Goal: Task Accomplishment & Management: Use online tool/utility

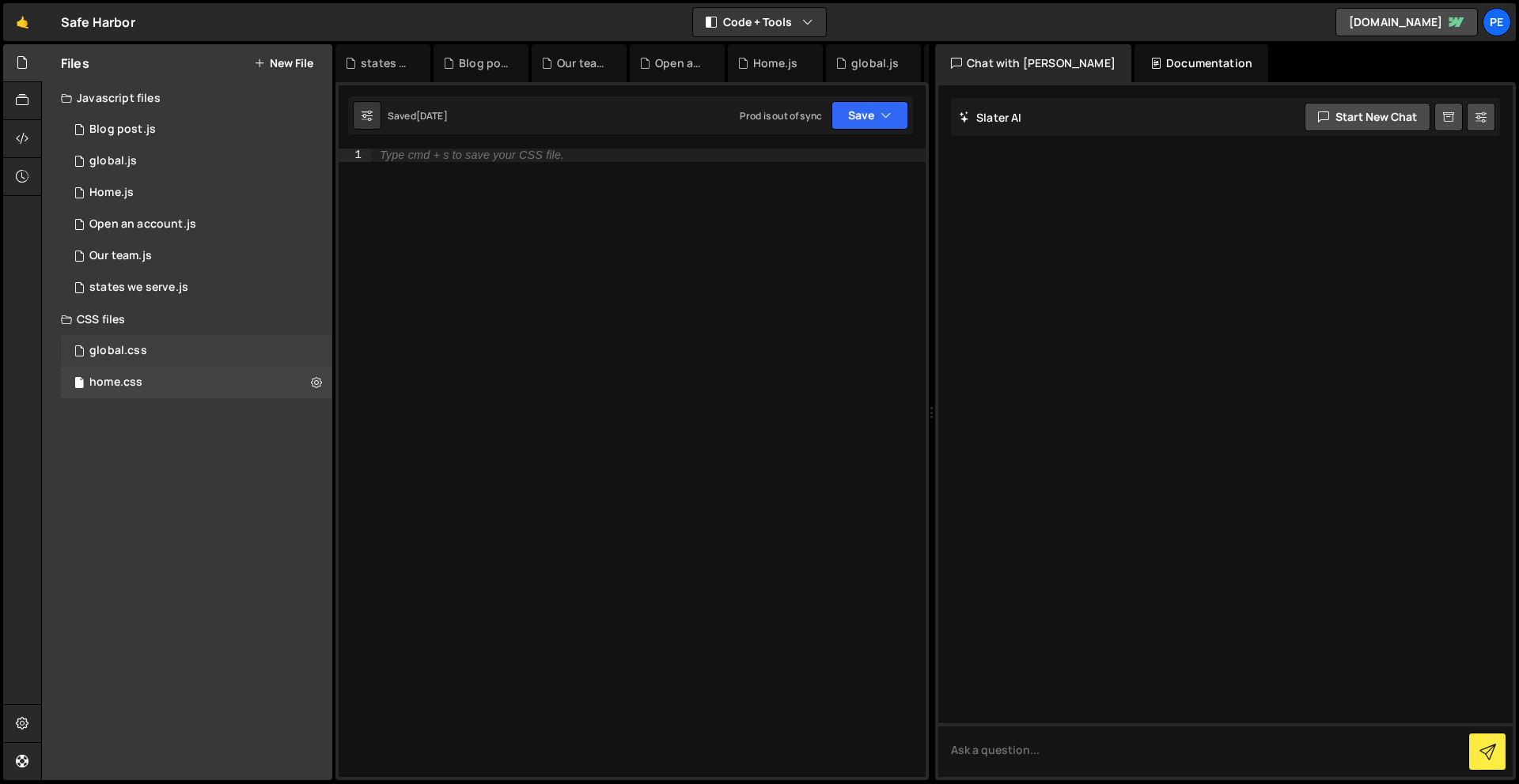
click at [167, 340] on div "global.css 0" at bounding box center [196, 351] width 271 height 31
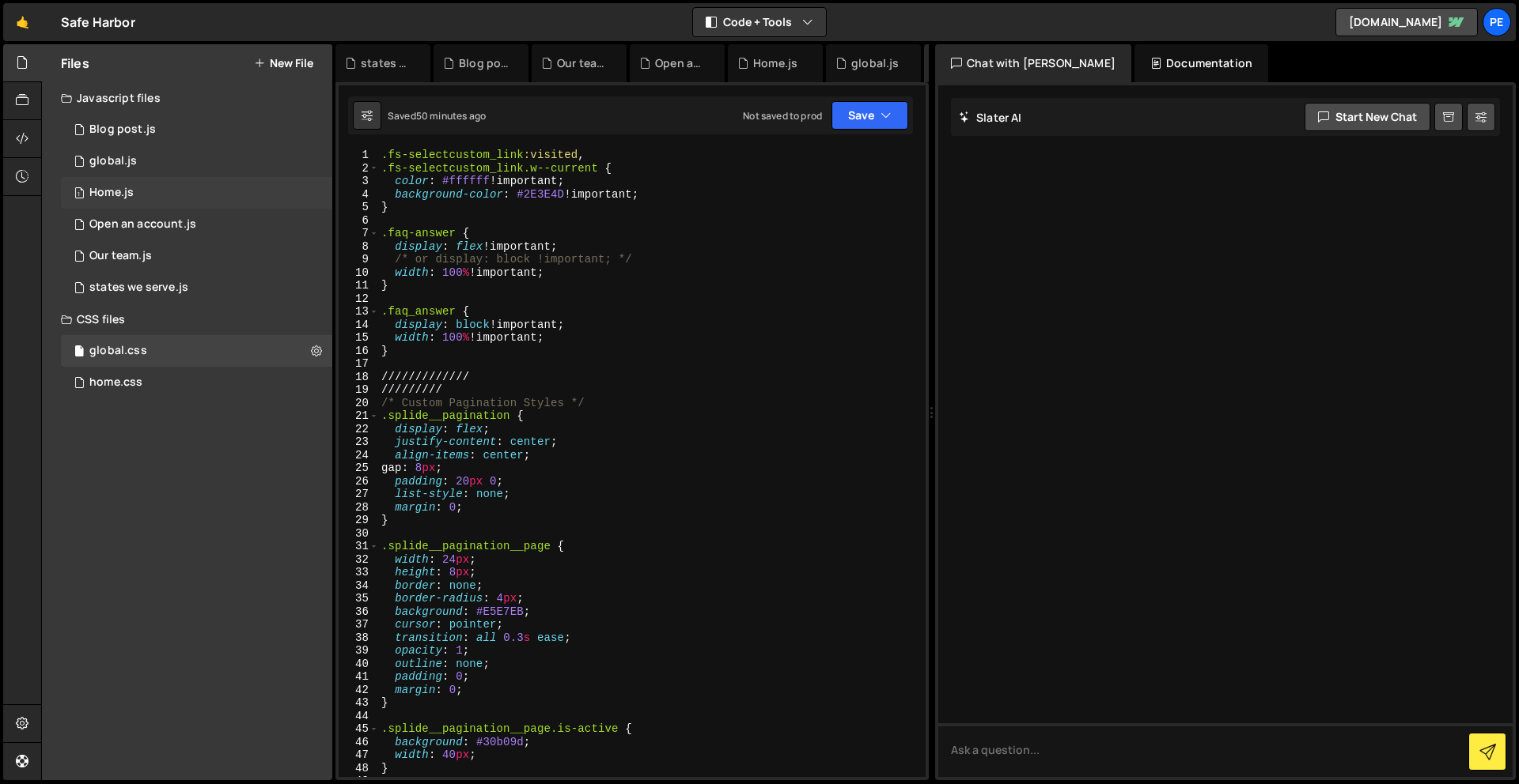
click at [131, 193] on div "Home.js" at bounding box center [111, 193] width 44 height 14
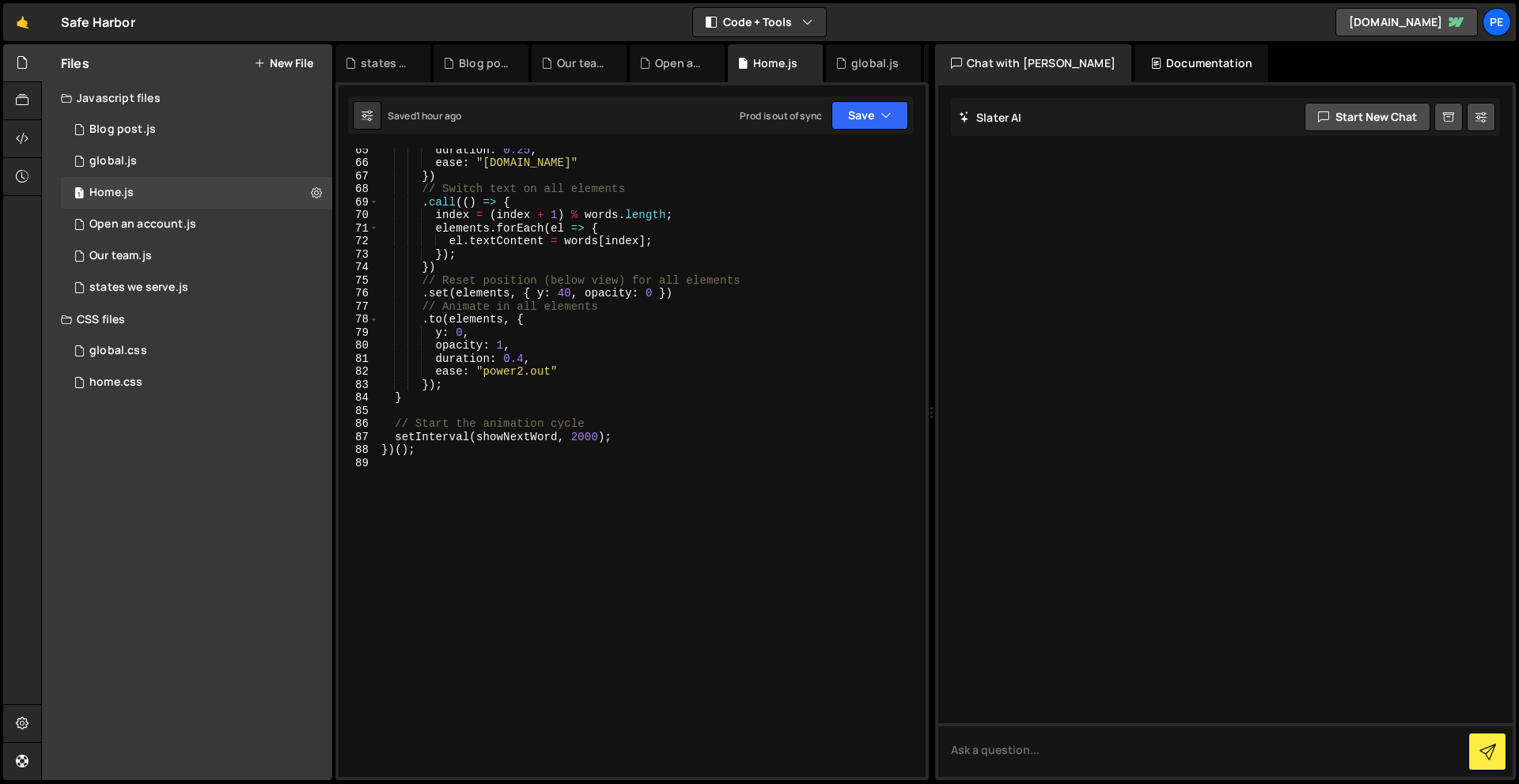
scroll to position [848, 0]
click at [135, 162] on div "1 global.js 0" at bounding box center [196, 161] width 271 height 31
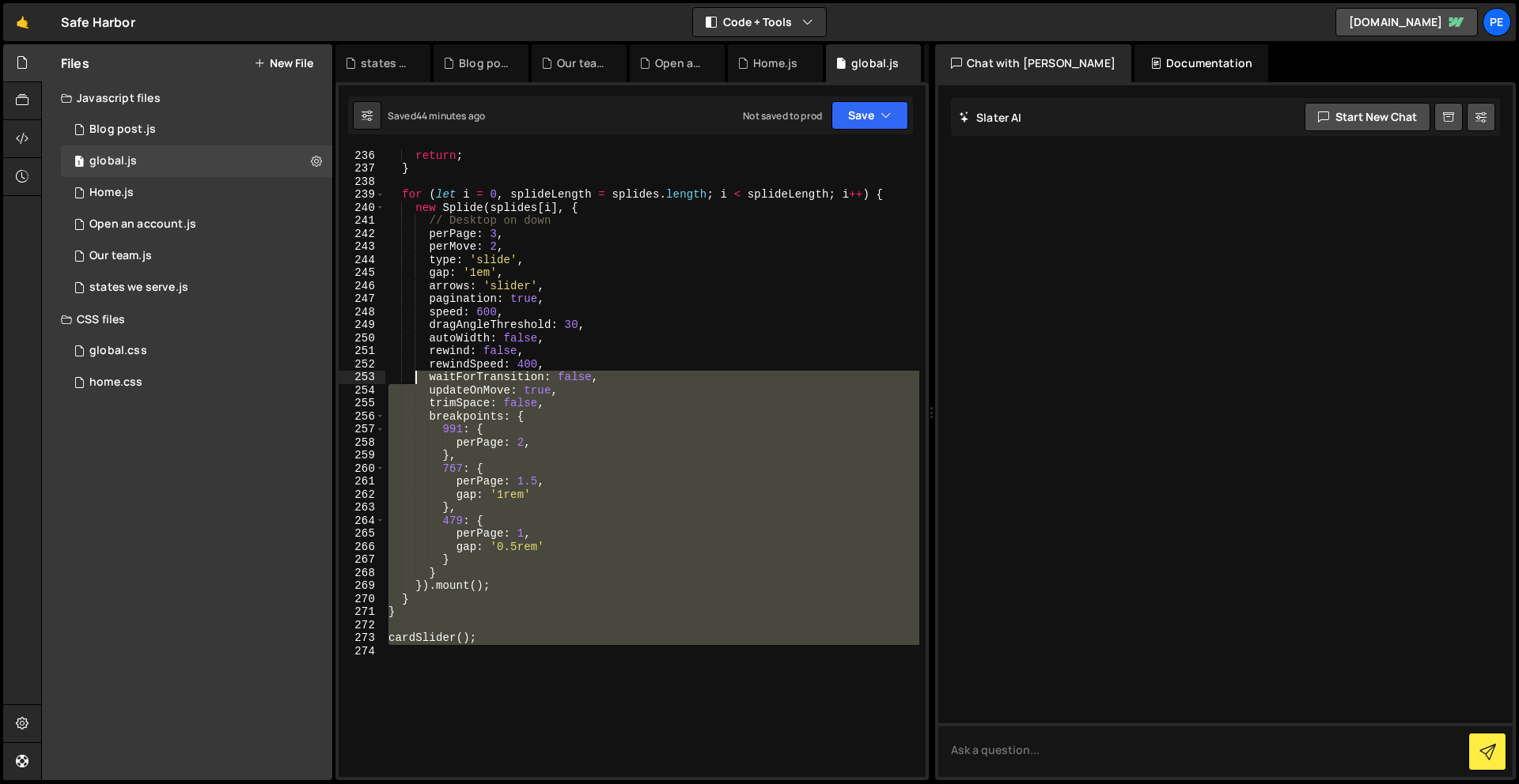
scroll to position [2979, 0]
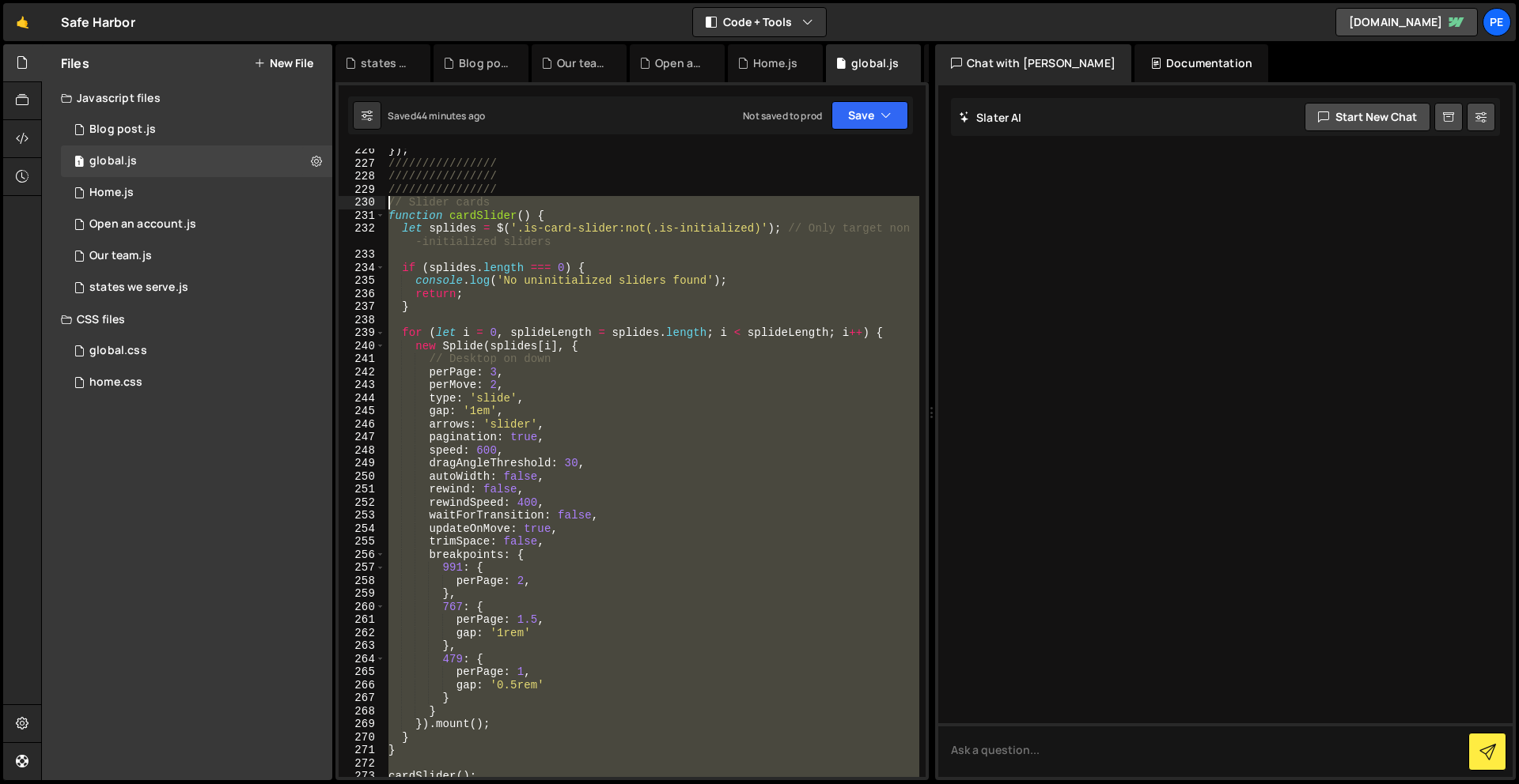
drag, startPoint x: 443, startPoint y: 496, endPoint x: 386, endPoint y: 203, distance: 298.5
click at [386, 203] on div "}) ; //////////////// //////////////// //////////////// // Slider cards functio…" at bounding box center [652, 471] width 534 height 655
paste textarea "cardSlider();"
type textarea "cardSlider();"
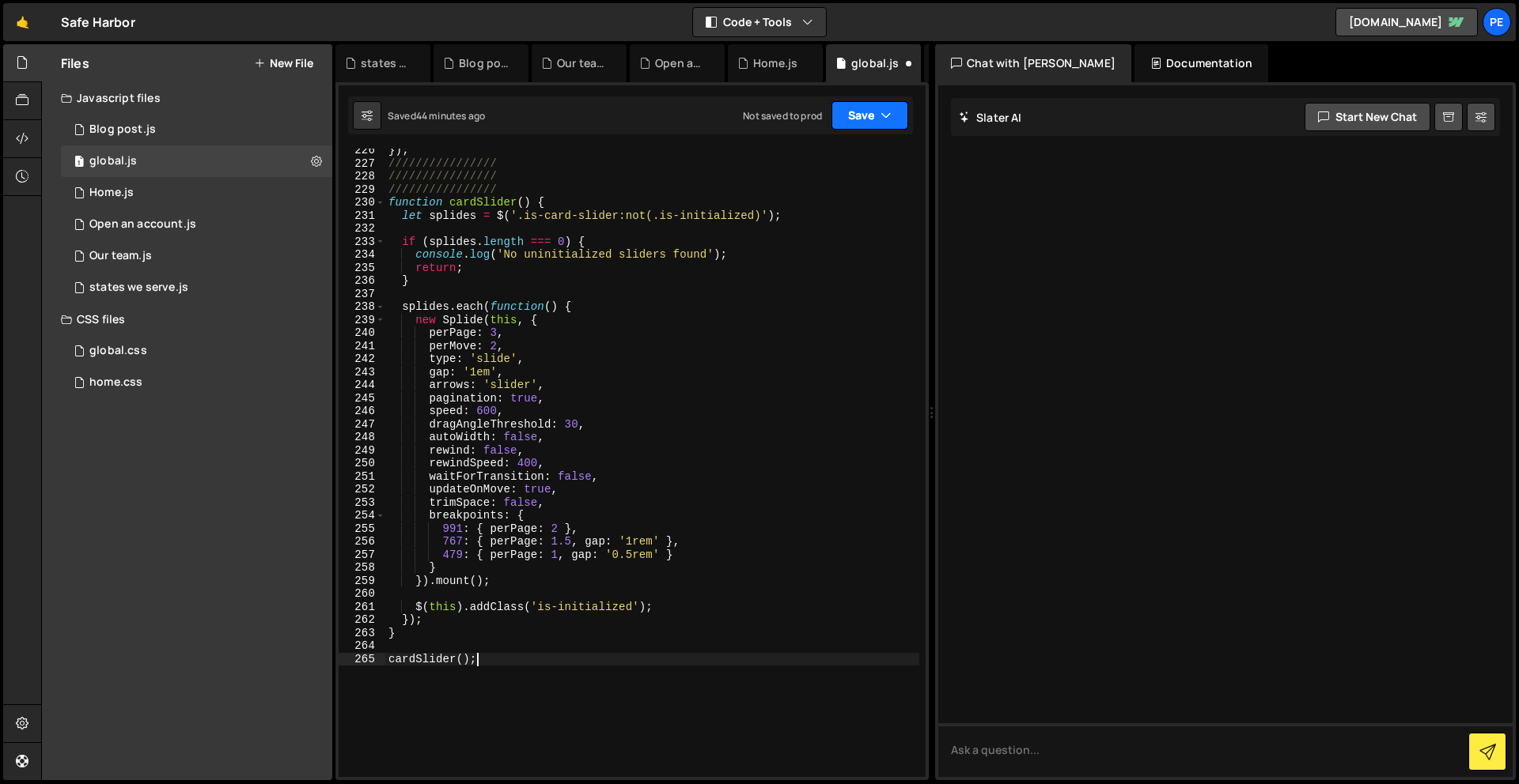
click at [835, 119] on button "Save" at bounding box center [870, 115] width 77 height 29
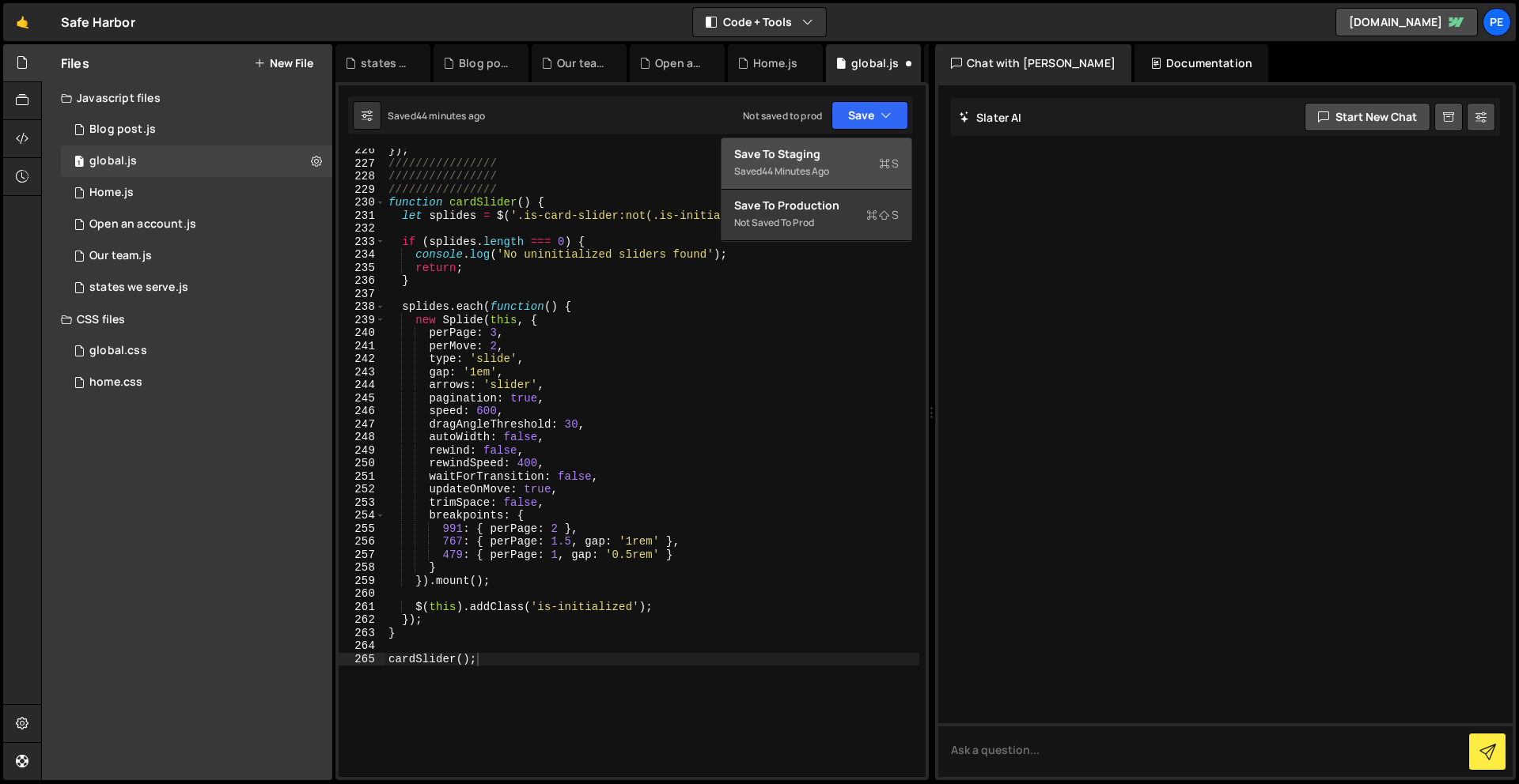
click at [813, 150] on div "Save to Staging S" at bounding box center [816, 154] width 165 height 16
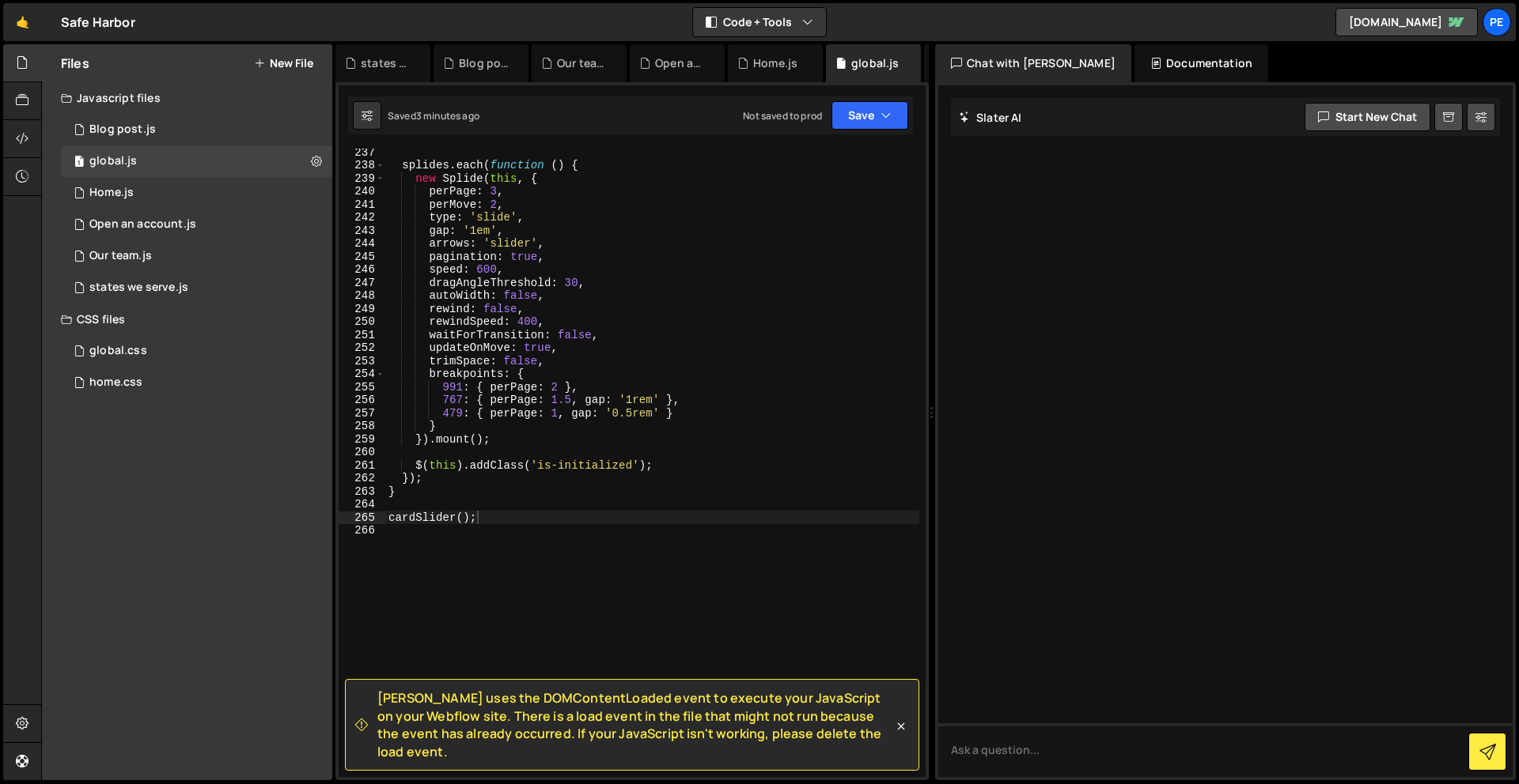
click at [557, 591] on div "splides . each ( function ( ) { new Splide ( this , { perPage : 3 , perMove : 2…" at bounding box center [652, 473] width 534 height 655
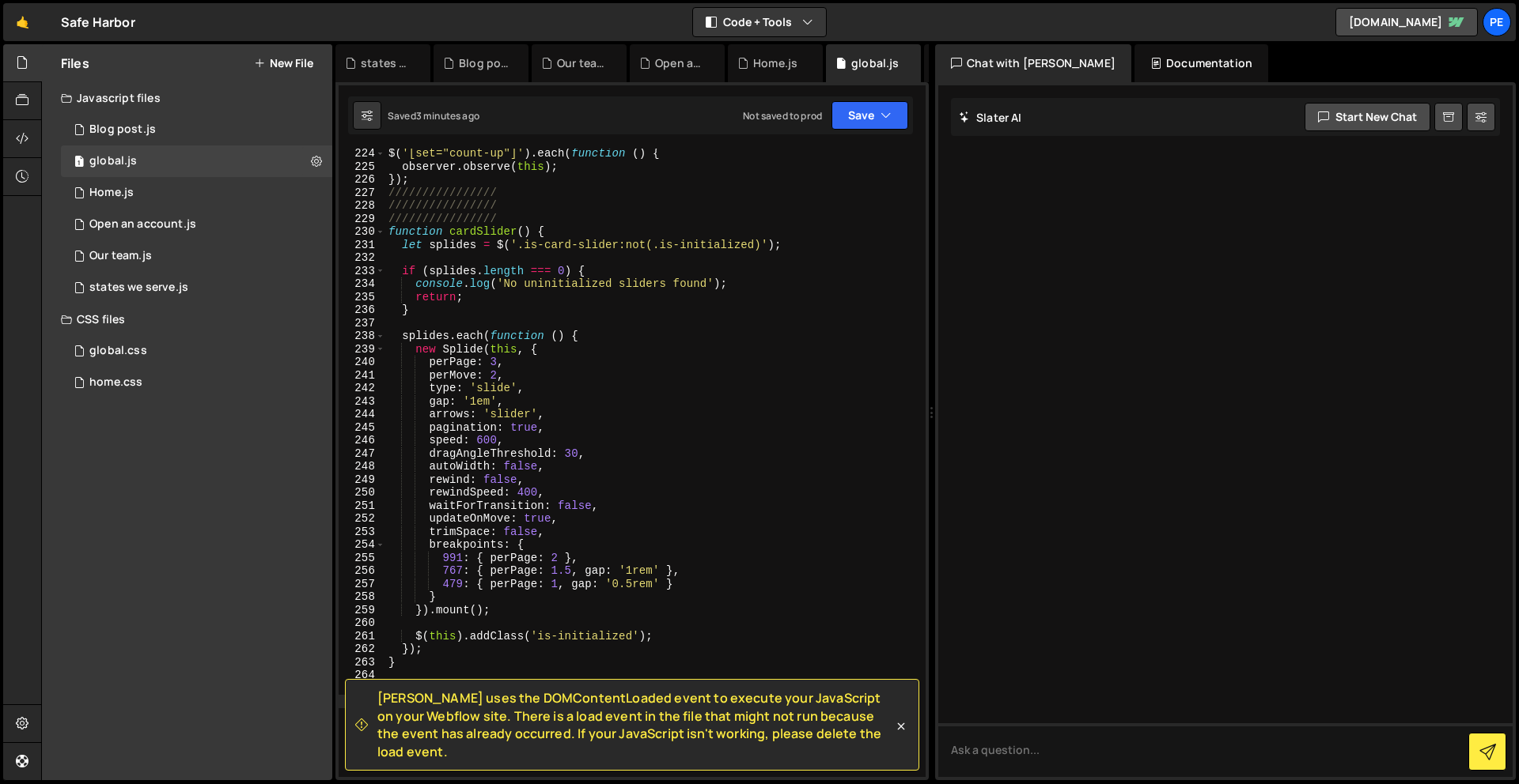
scroll to position [2998, 0]
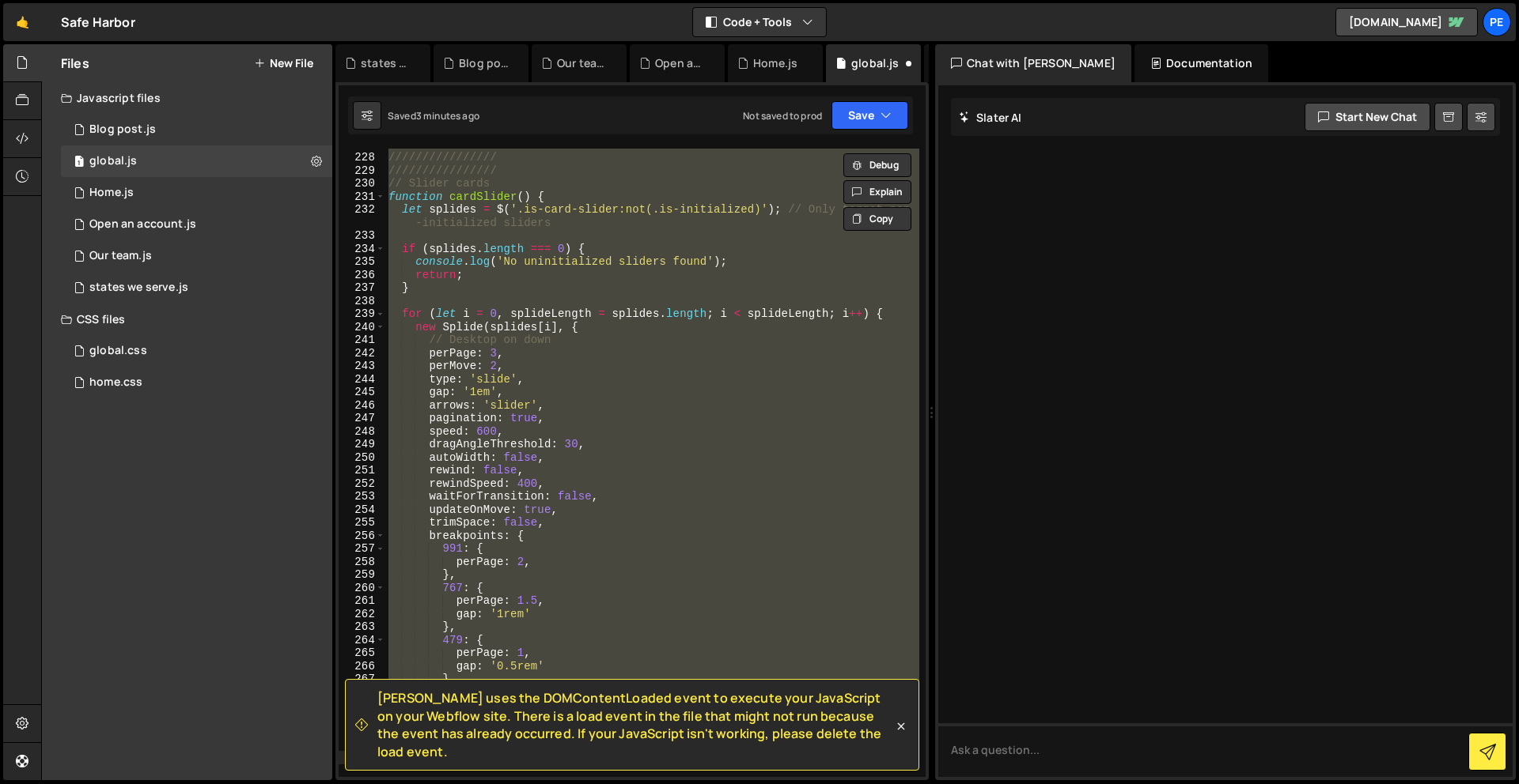
type textarea "cardSlider();"
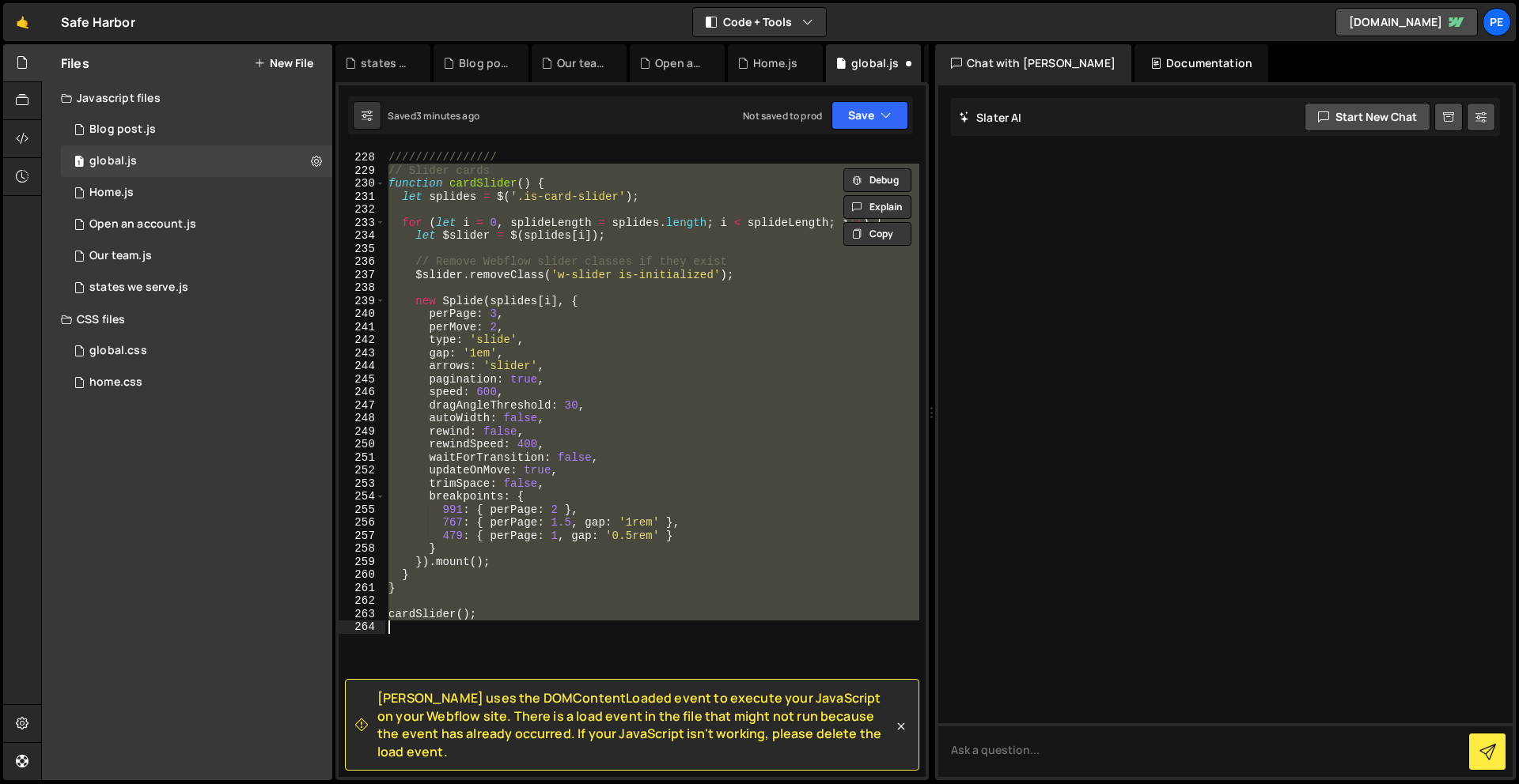
click at [599, 650] on div "//////////////// //////////////// // Slider cards function cardSlider ( ) { let…" at bounding box center [652, 462] width 534 height 629
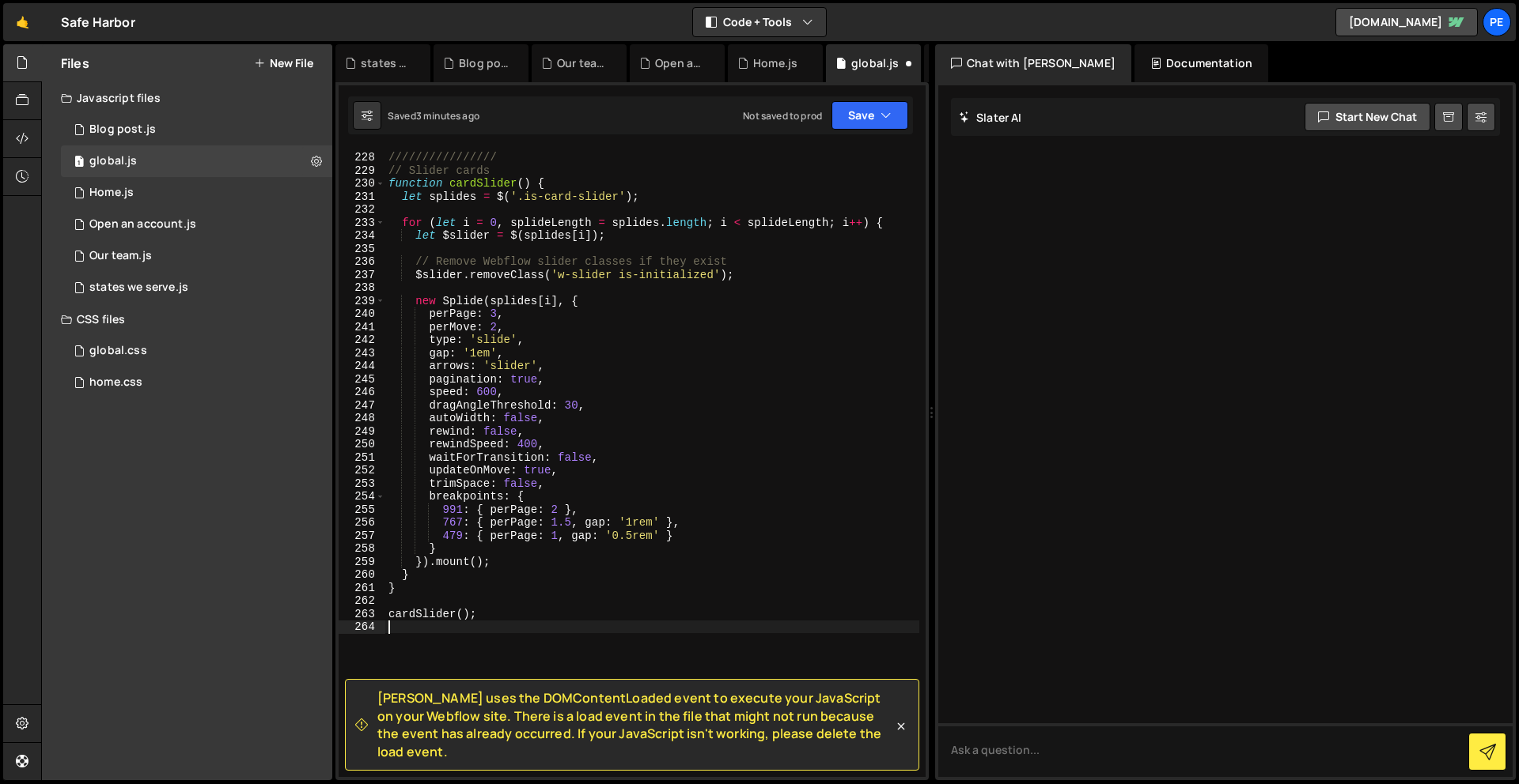
click at [768, 280] on div "//////////////// //////////////// // Slider cards function cardSlider ( ) { let…" at bounding box center [652, 465] width 534 height 655
click at [775, 277] on div "//////////////// //////////////// // Slider cards function cardSlider ( ) { let…" at bounding box center [652, 465] width 534 height 655
drag, startPoint x: 775, startPoint y: 275, endPoint x: 592, endPoint y: 291, distance: 183.7
click at [473, 264] on div "//////////////// //////////////// // Slider cards function cardSlider ( ) { let…" at bounding box center [652, 465] width 534 height 655
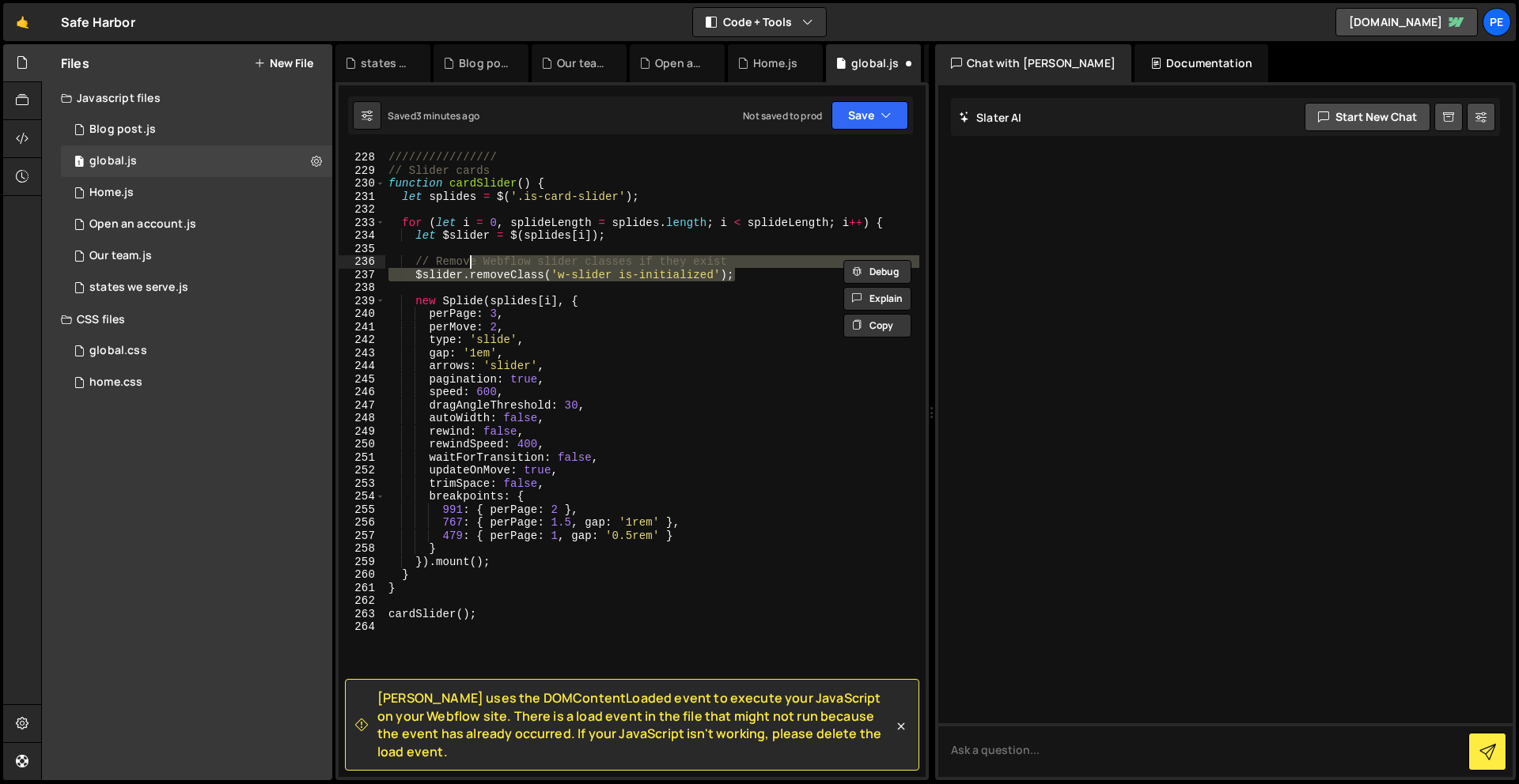
click at [800, 331] on div "//////////////// //////////////// // Slider cards function cardSlider ( ) { let…" at bounding box center [652, 465] width 534 height 655
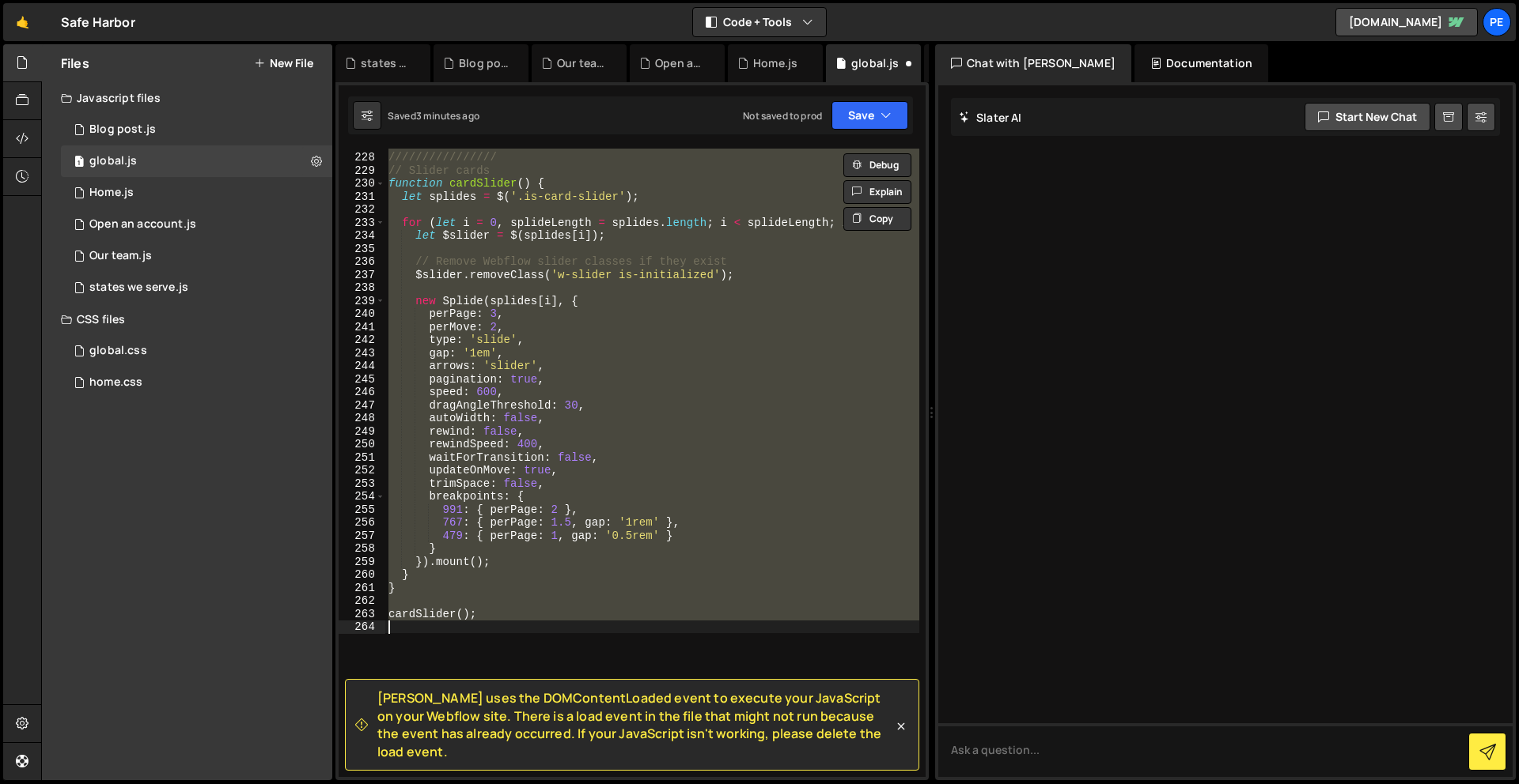
type textarea "} cardSlider();"
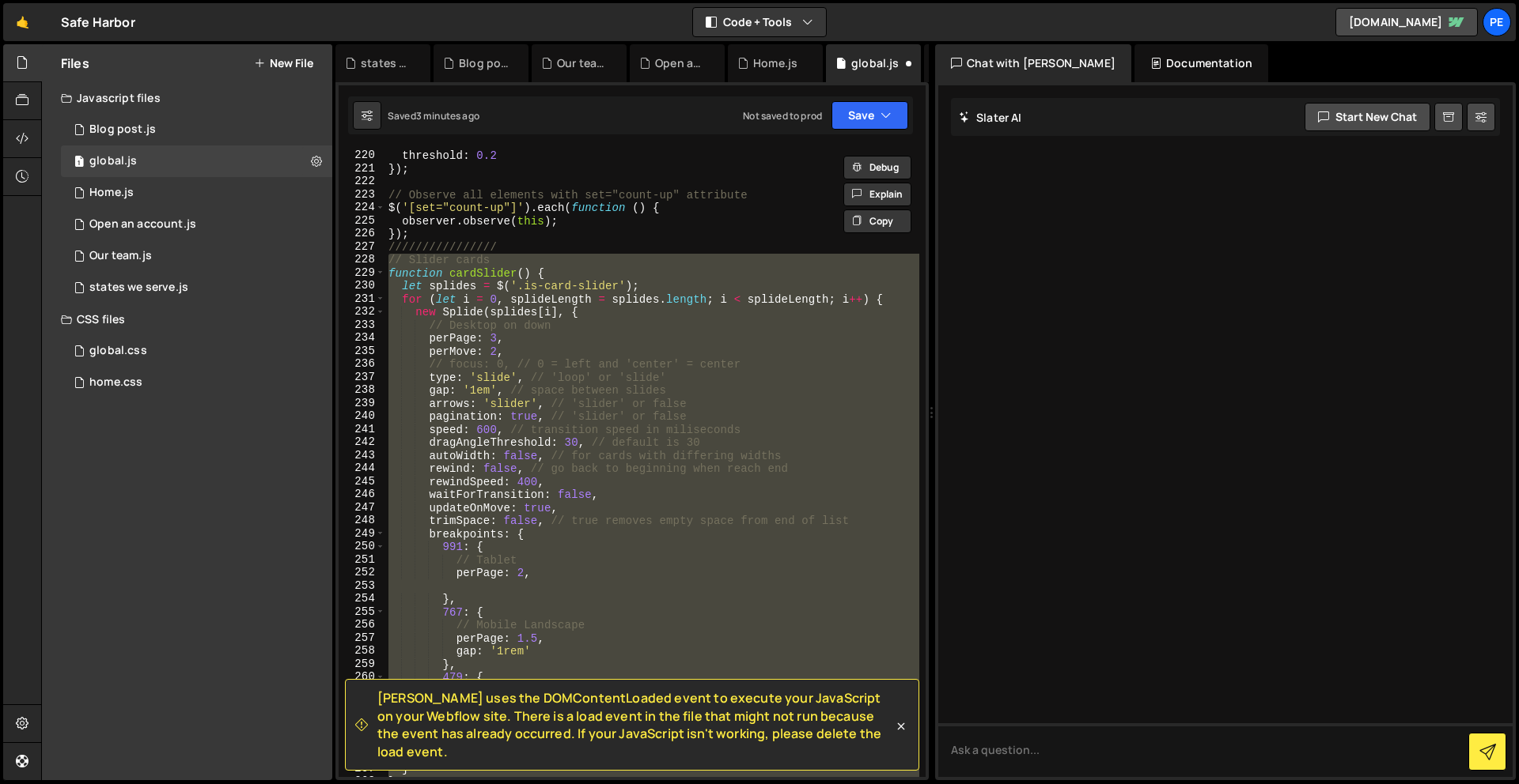
scroll to position [2896, 0]
click at [849, 111] on button "Save" at bounding box center [870, 115] width 77 height 29
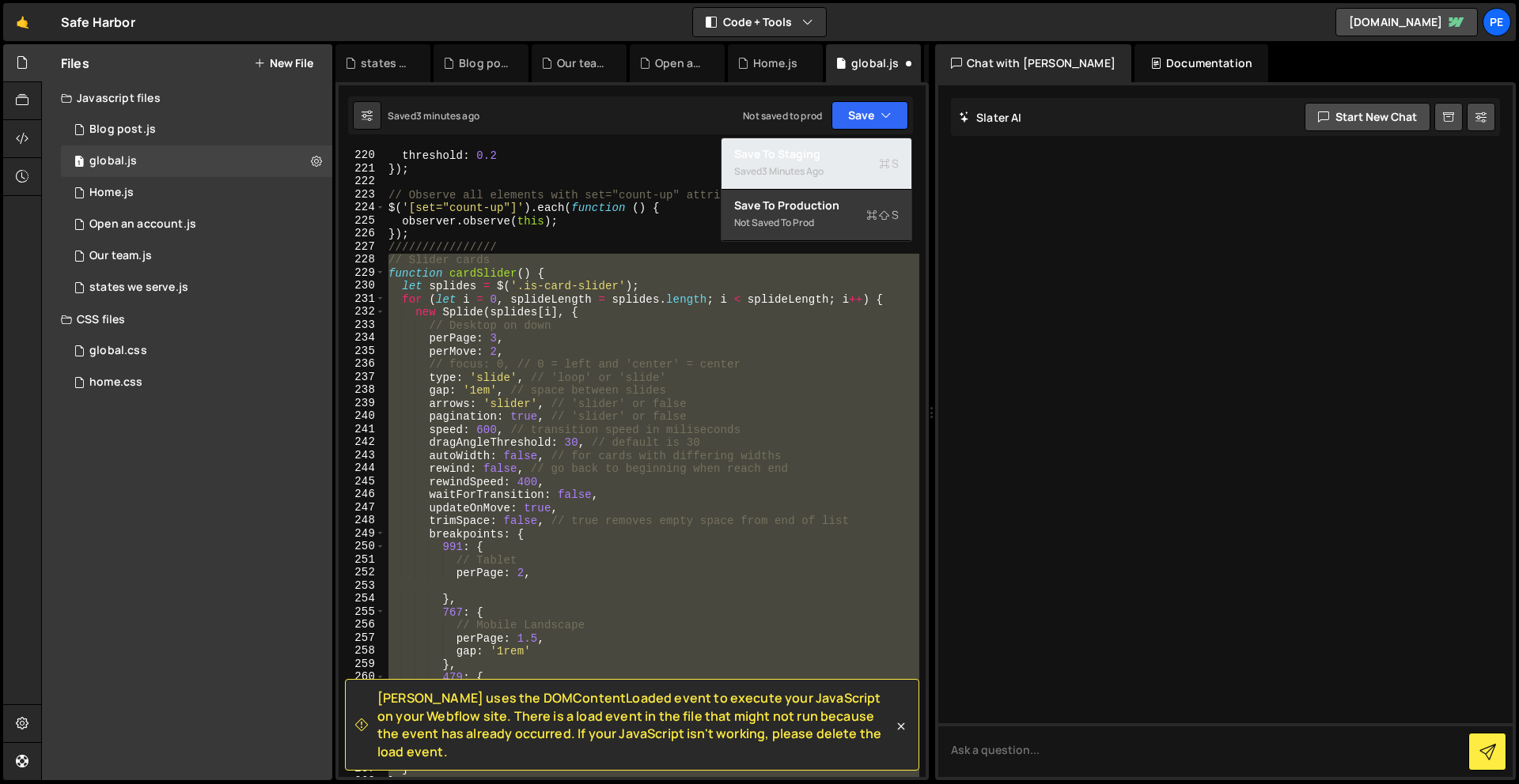
click at [834, 158] on div "Save to Staging S" at bounding box center [816, 154] width 165 height 16
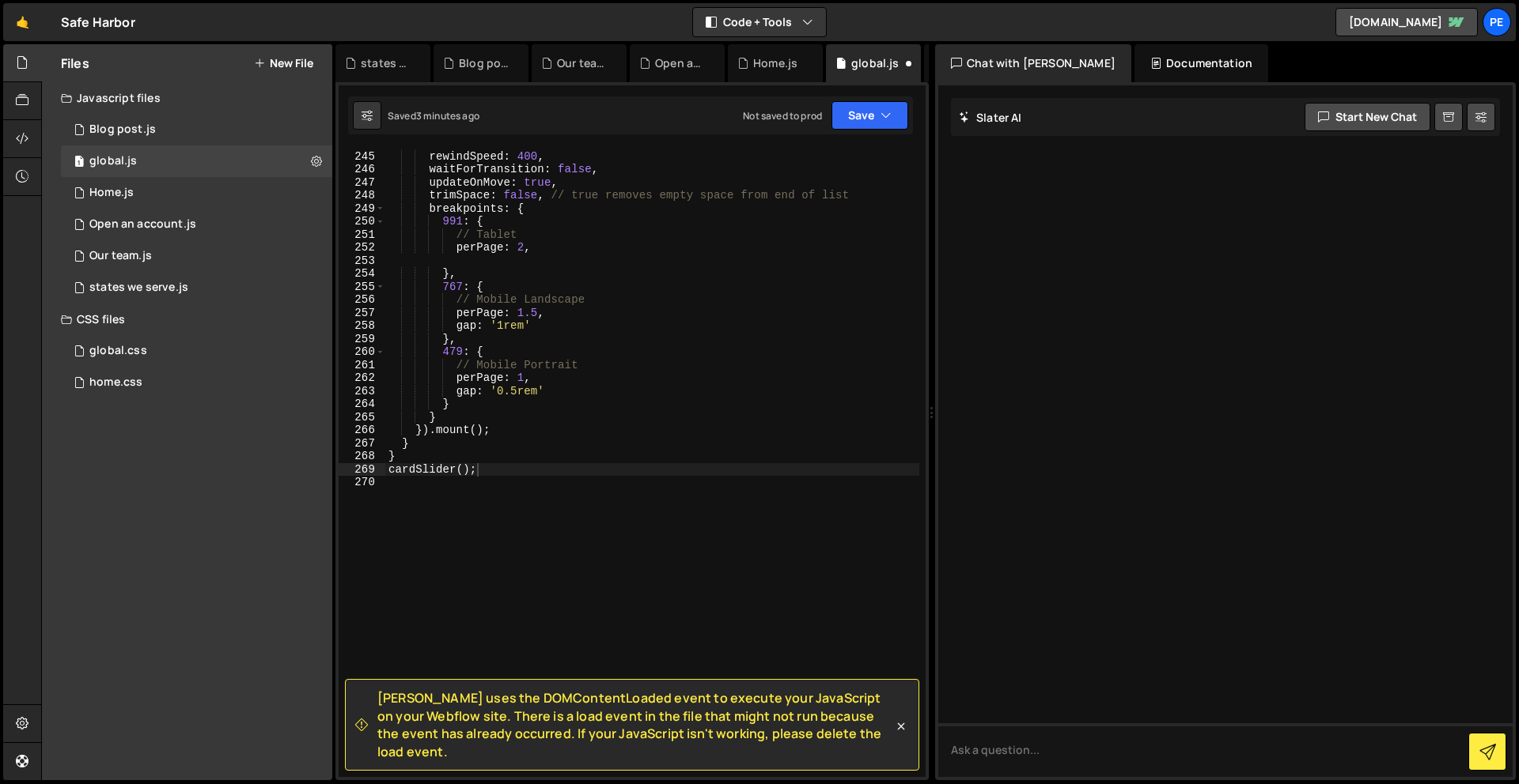
scroll to position [3221, 0]
click at [139, 194] on div "1 Home.js 0" at bounding box center [196, 193] width 271 height 31
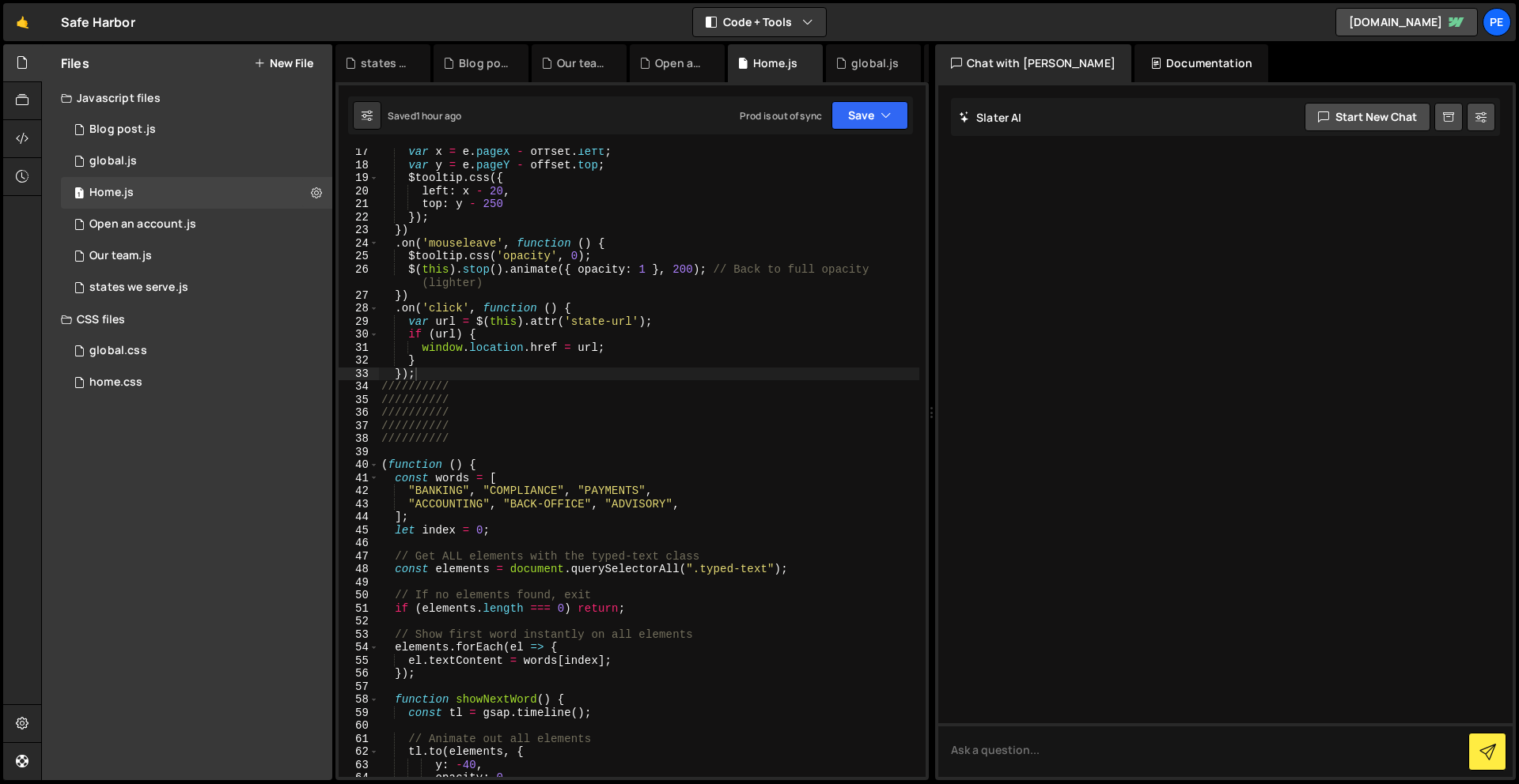
scroll to position [421, 0]
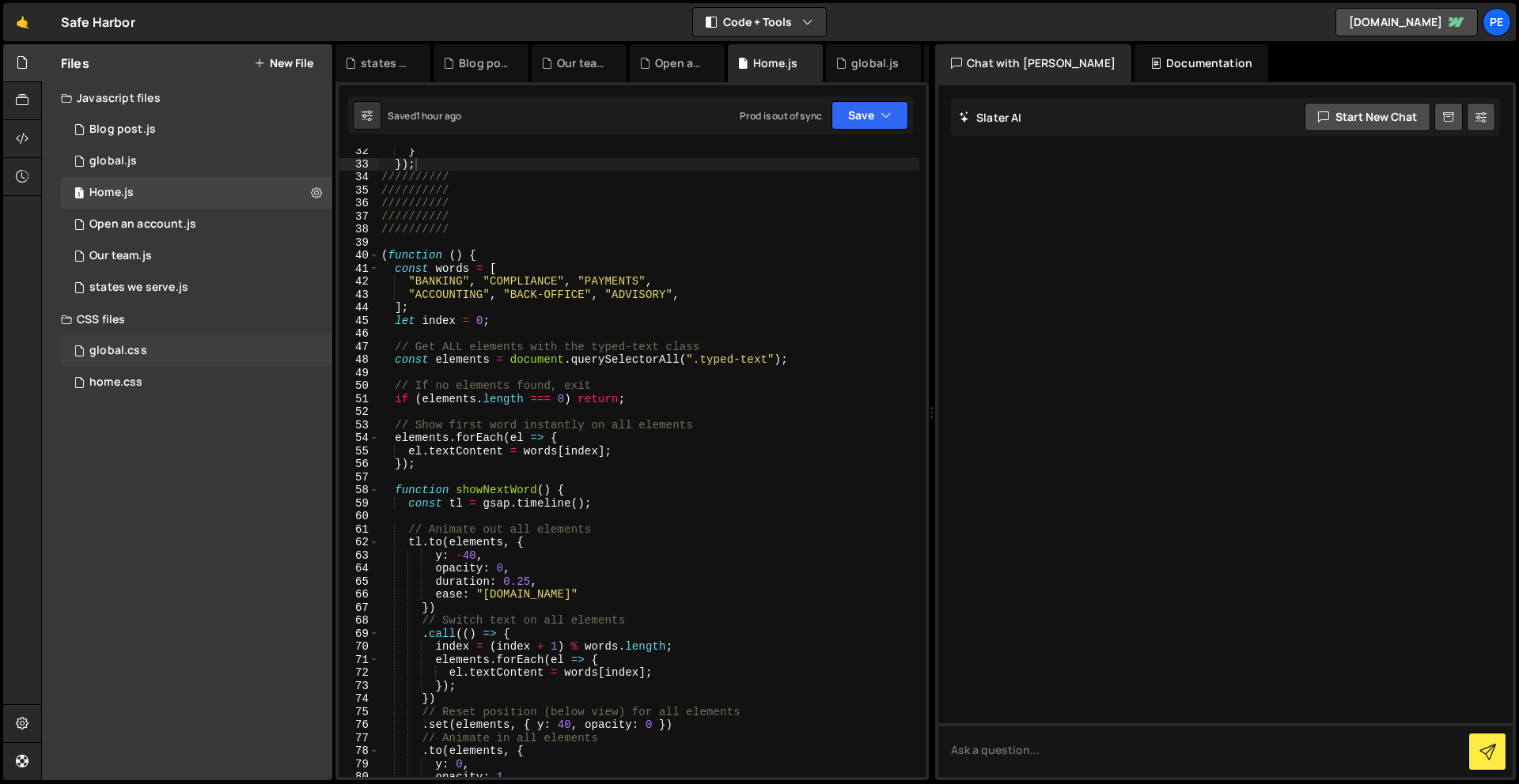
click at [143, 349] on div "global.css" at bounding box center [118, 351] width 58 height 14
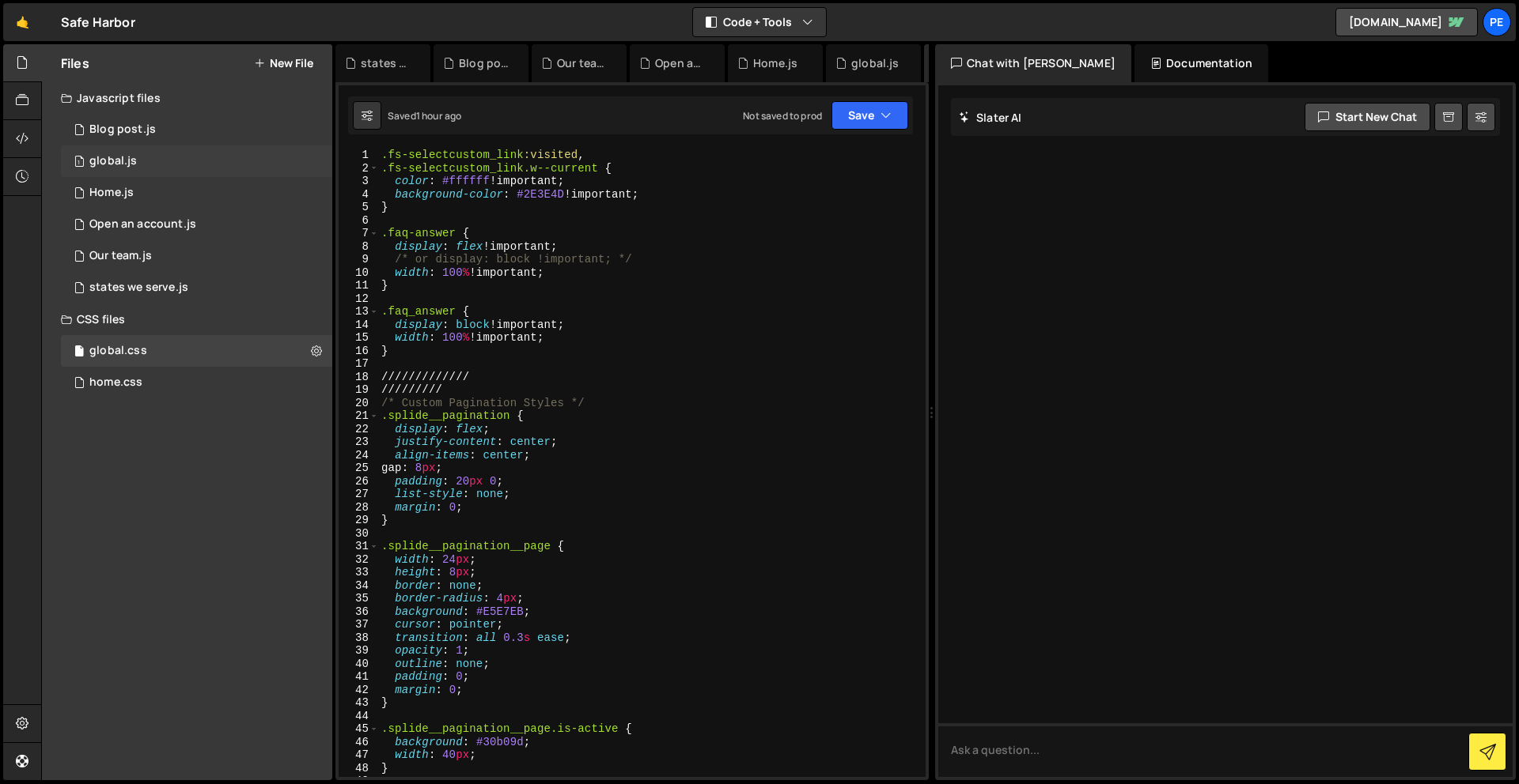
click at [141, 166] on div "1 global.js 0" at bounding box center [196, 161] width 271 height 31
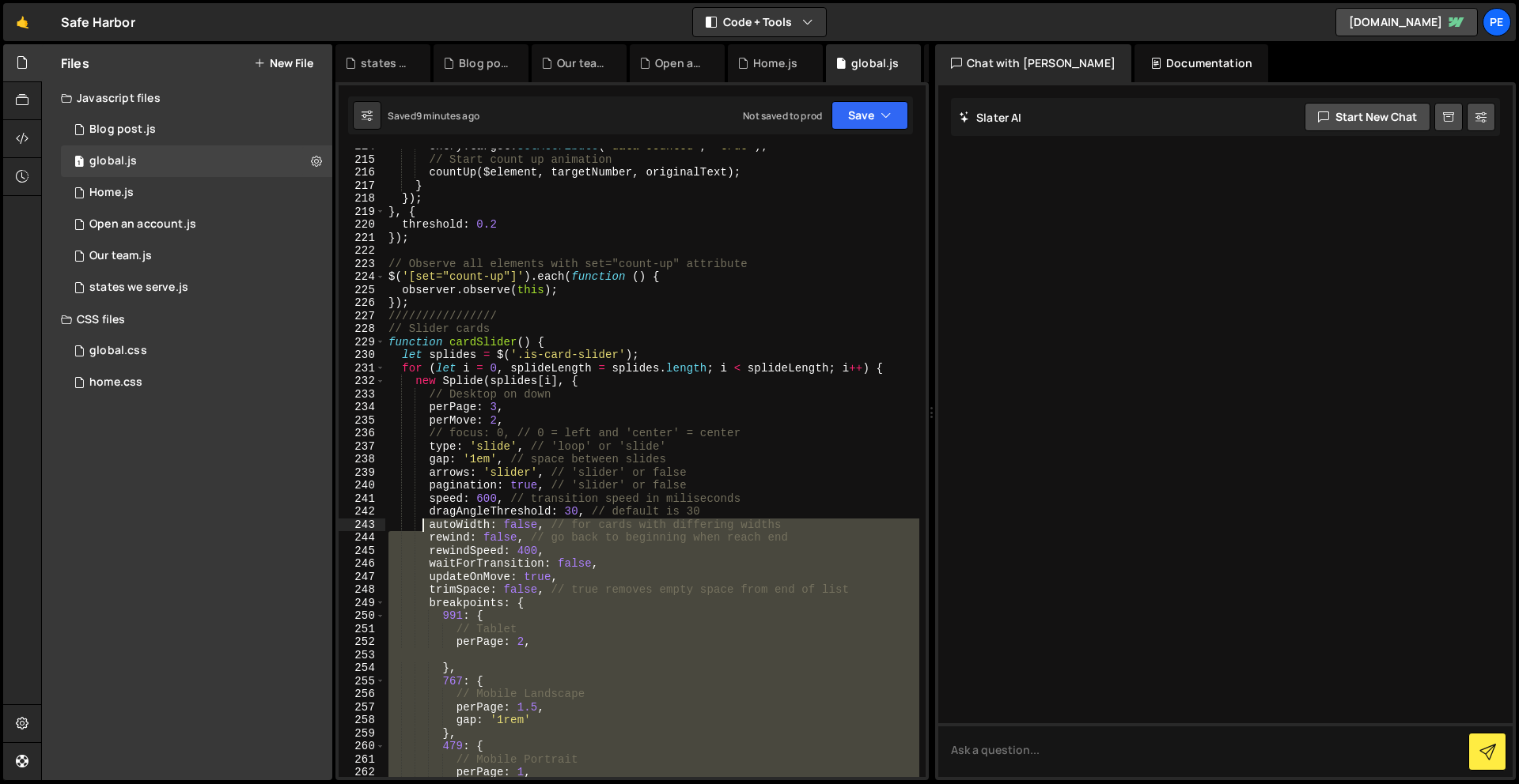
scroll to position [2826, 0]
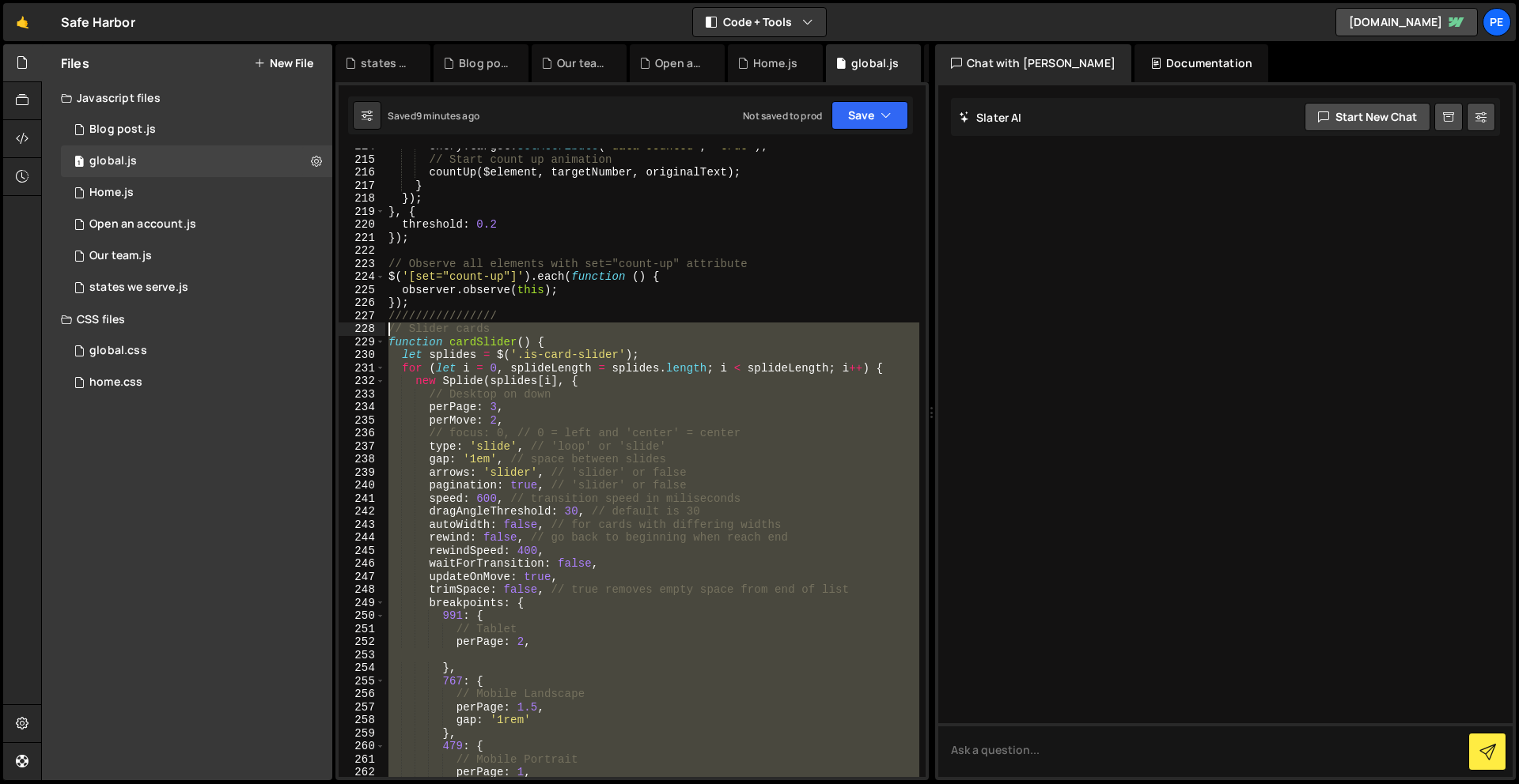
drag, startPoint x: 470, startPoint y: 666, endPoint x: 384, endPoint y: 331, distance: 345.9
click at [384, 331] on div "214 215 216 217 218 219 220 221 222 223 224 225 226 227 228 229 230 231 232 233…" at bounding box center [632, 462] width 587 height 629
type textarea "// Slider cards function cardSlider() {"
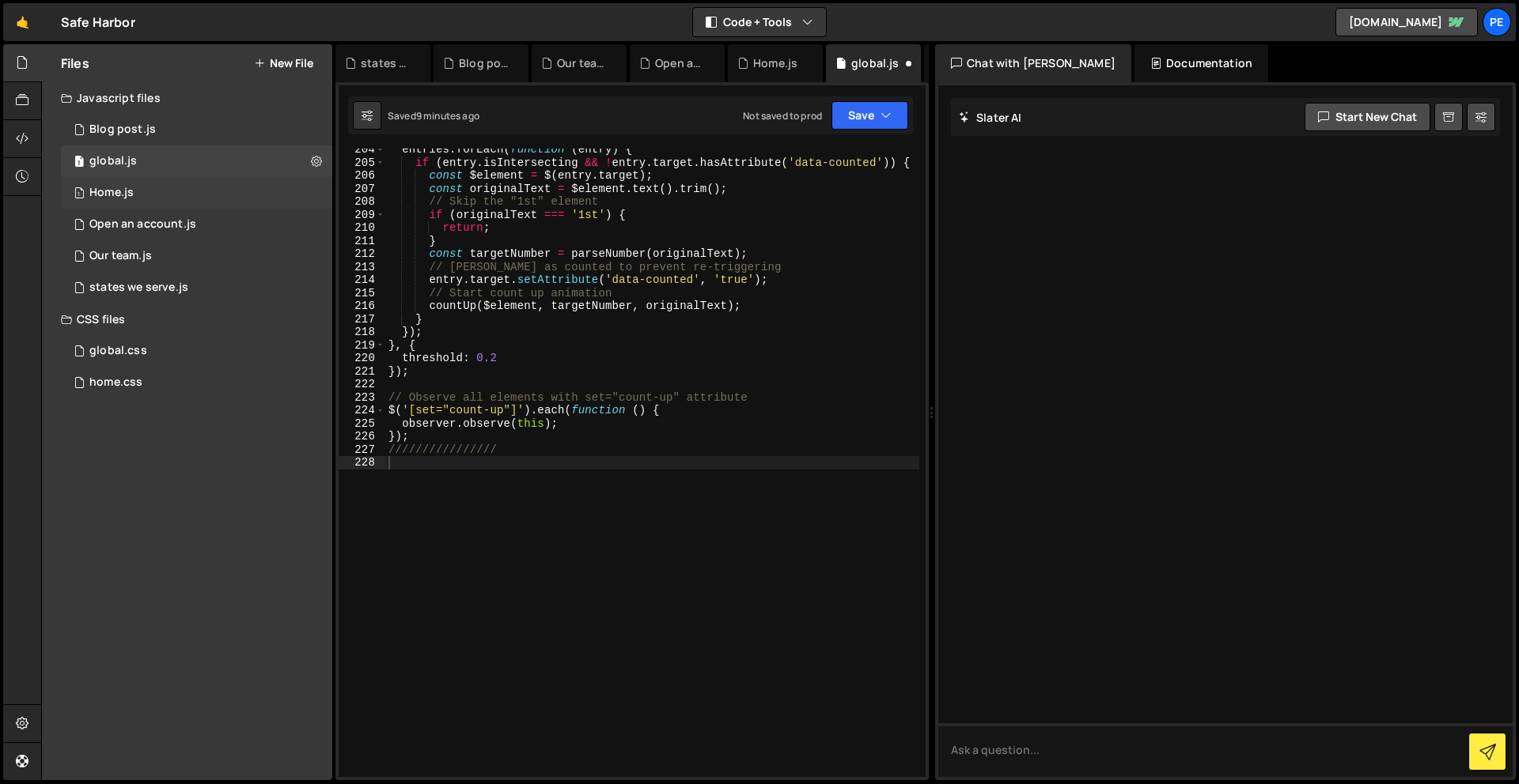
click at [148, 194] on div "1 Home.js 0" at bounding box center [196, 193] width 271 height 31
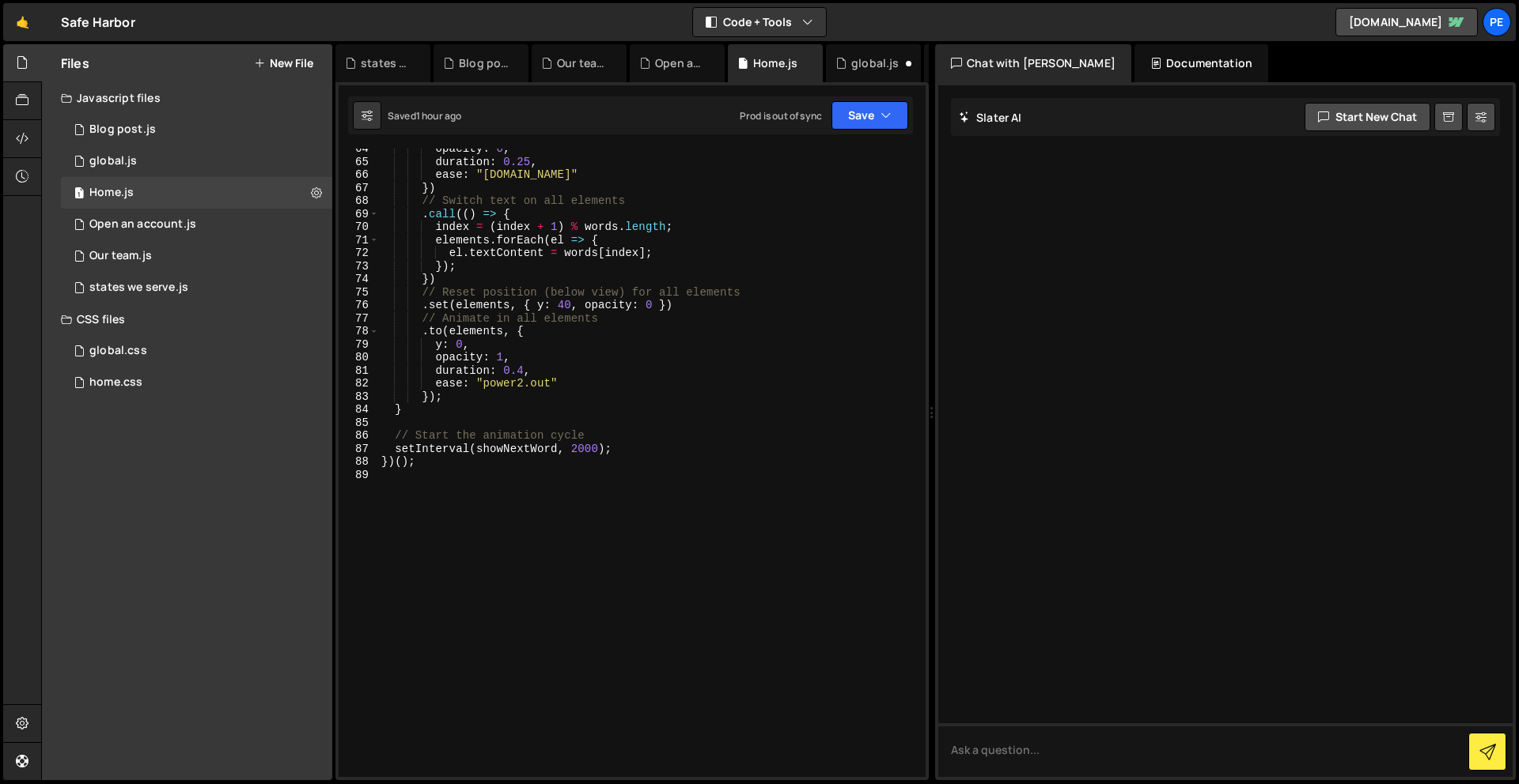
scroll to position [853, 0]
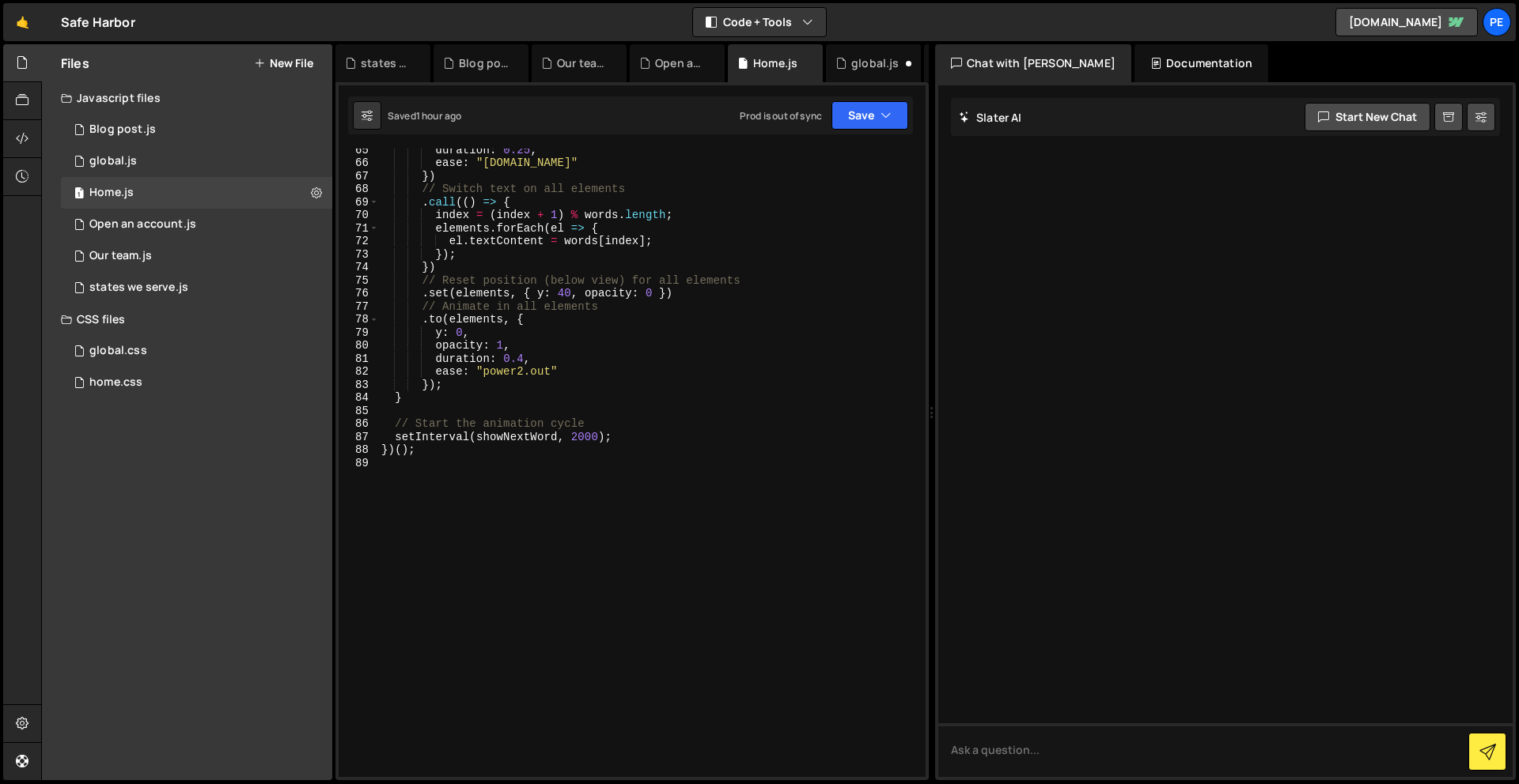
click at [458, 493] on div "duration : 0.25 , ease : "[DOMAIN_NAME]" }) // Switch text on all elements . ca…" at bounding box center [648, 470] width 541 height 655
type textarea "///////////"
type textarea "/////////"
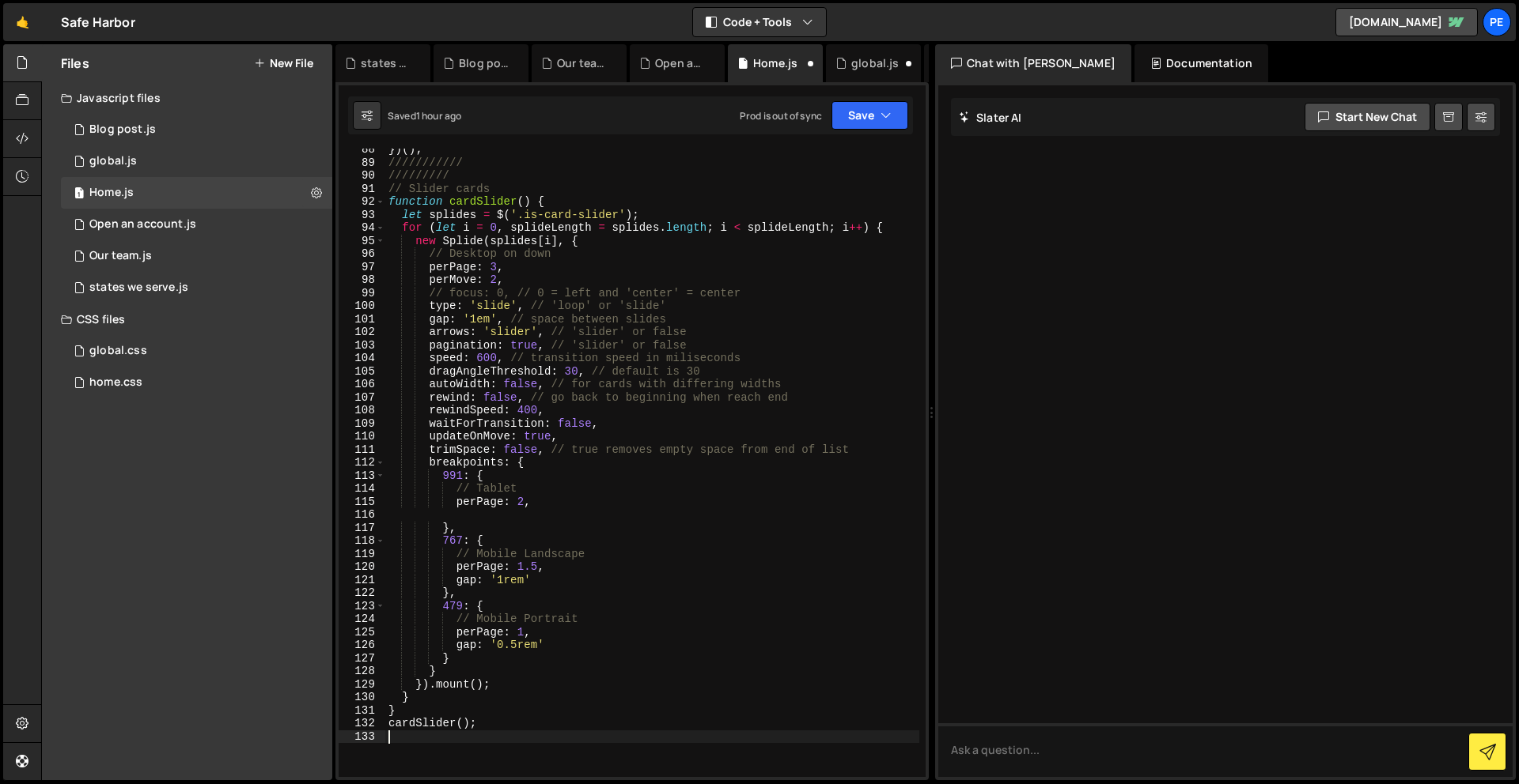
scroll to position [1142, 0]
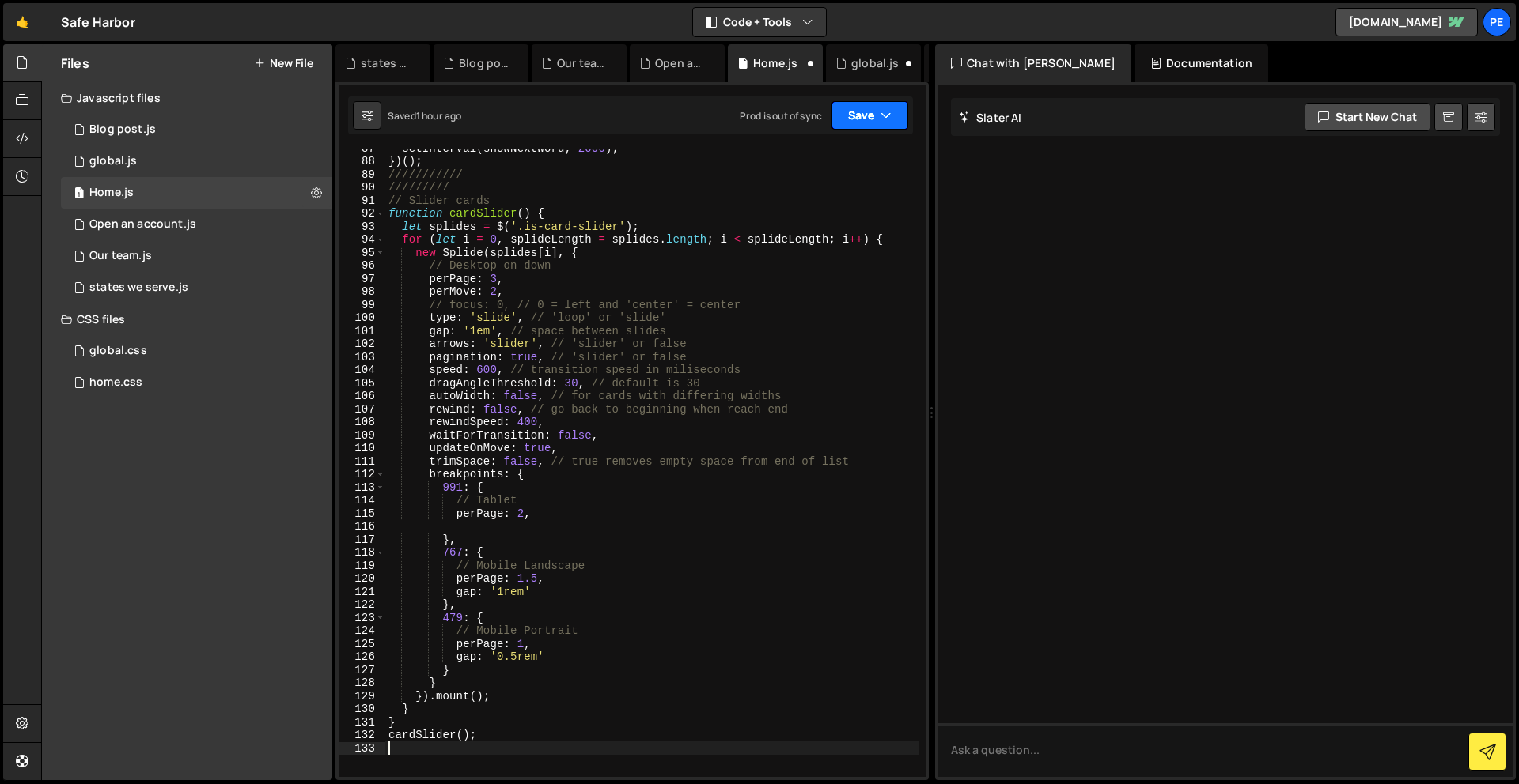
click at [871, 112] on button "Save" at bounding box center [870, 115] width 77 height 29
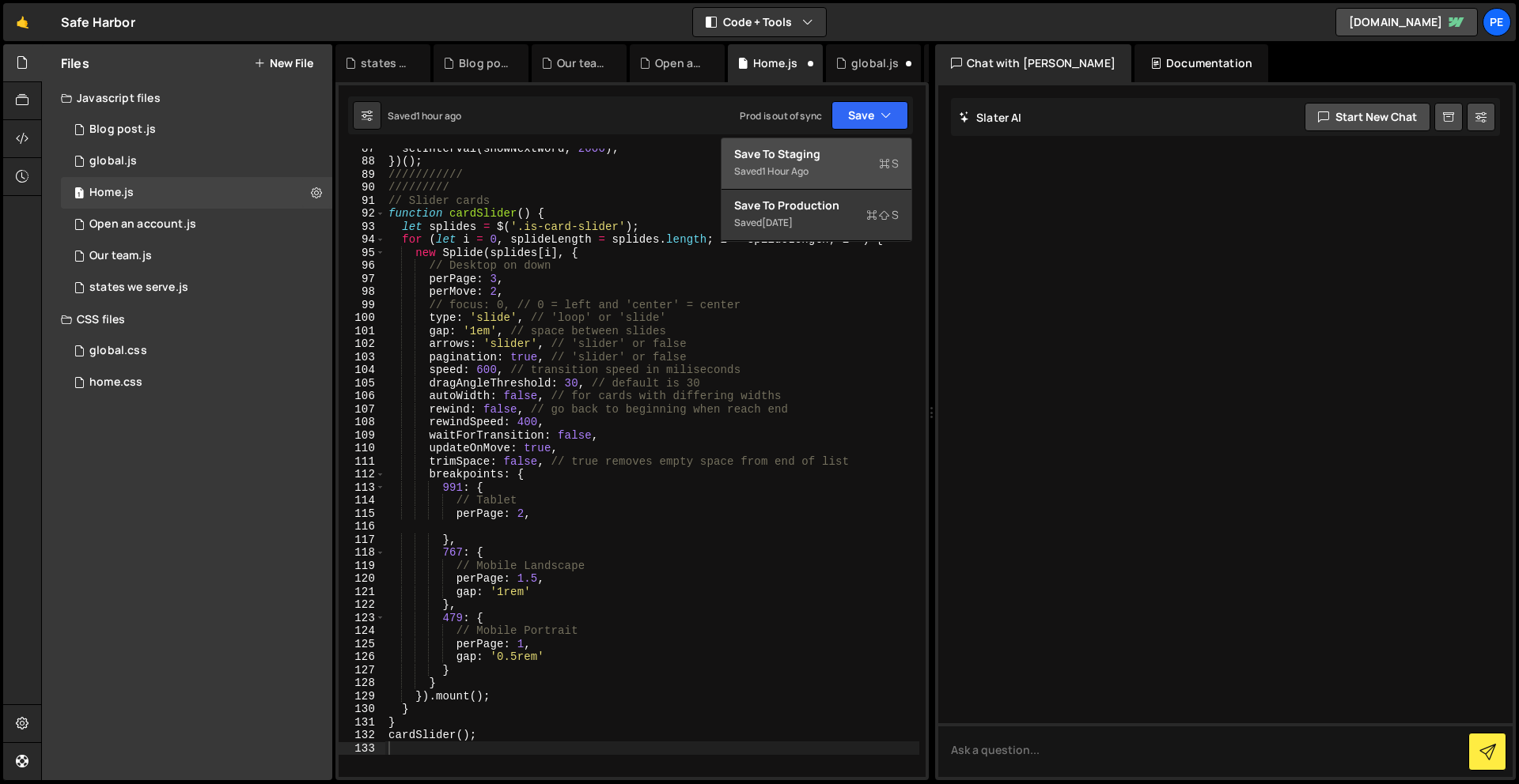
click at [876, 165] on div "Saved 1 hour ago" at bounding box center [816, 172] width 165 height 19
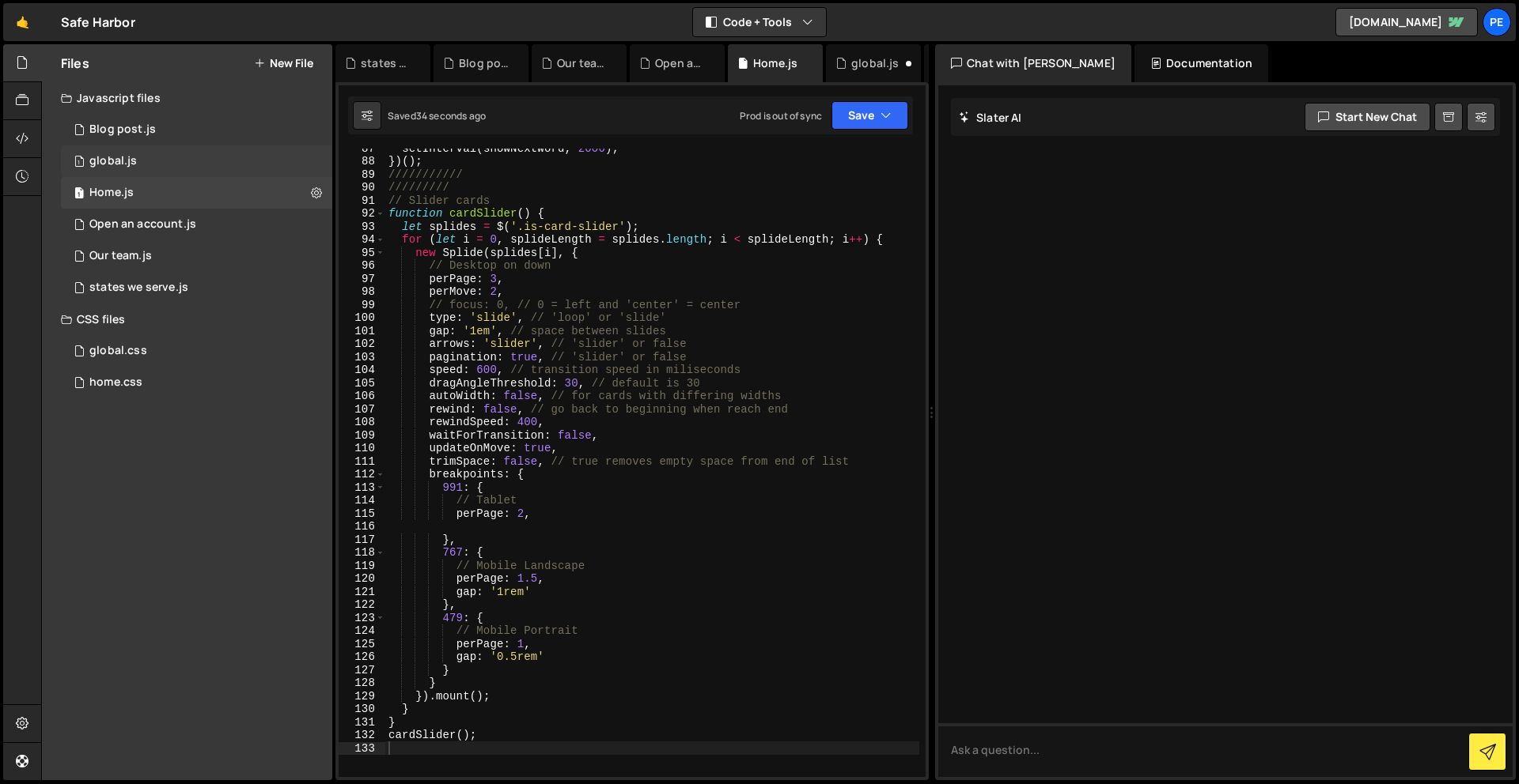
click at [140, 163] on div "1 global.js 0" at bounding box center [196, 161] width 271 height 31
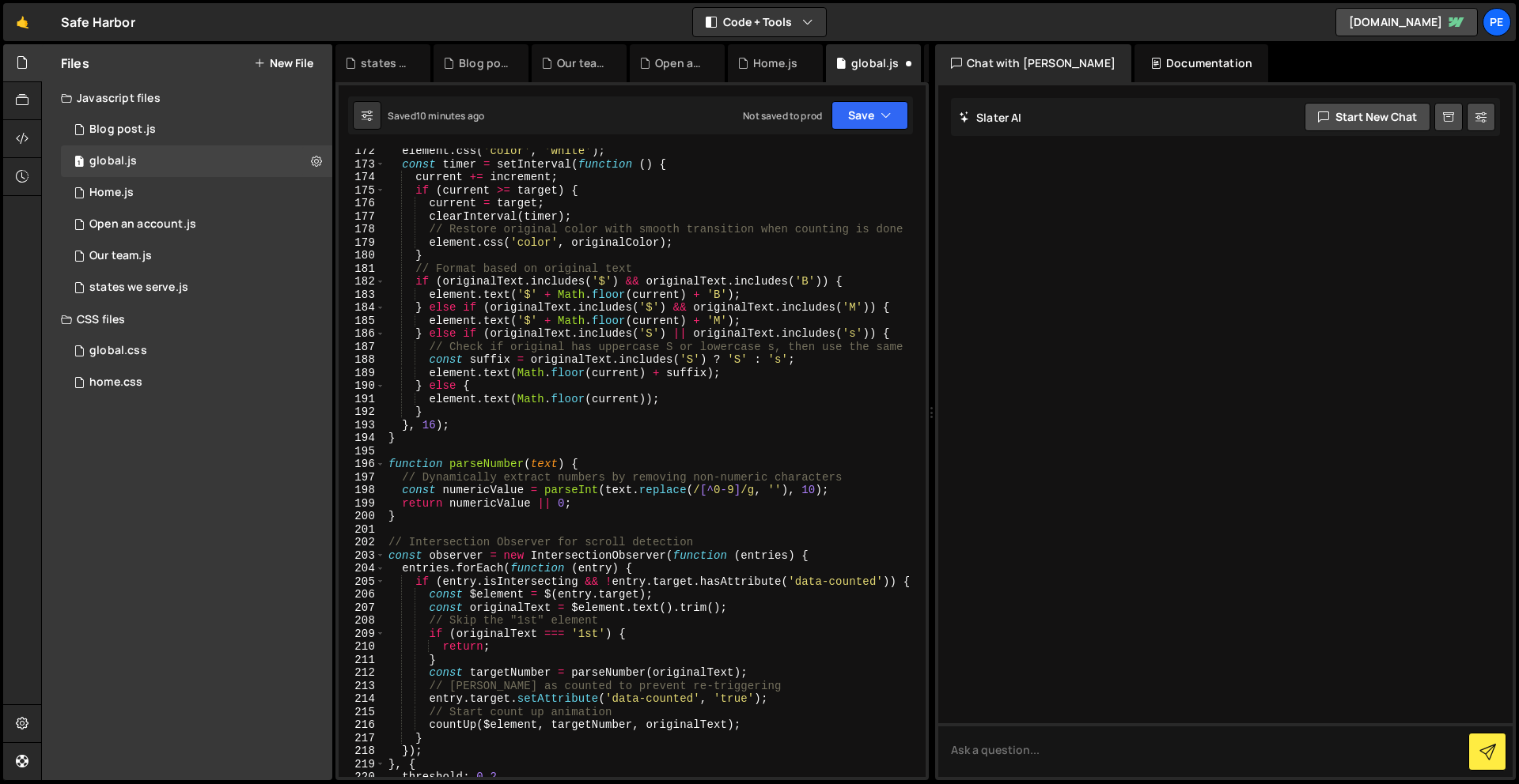
scroll to position [2225, 0]
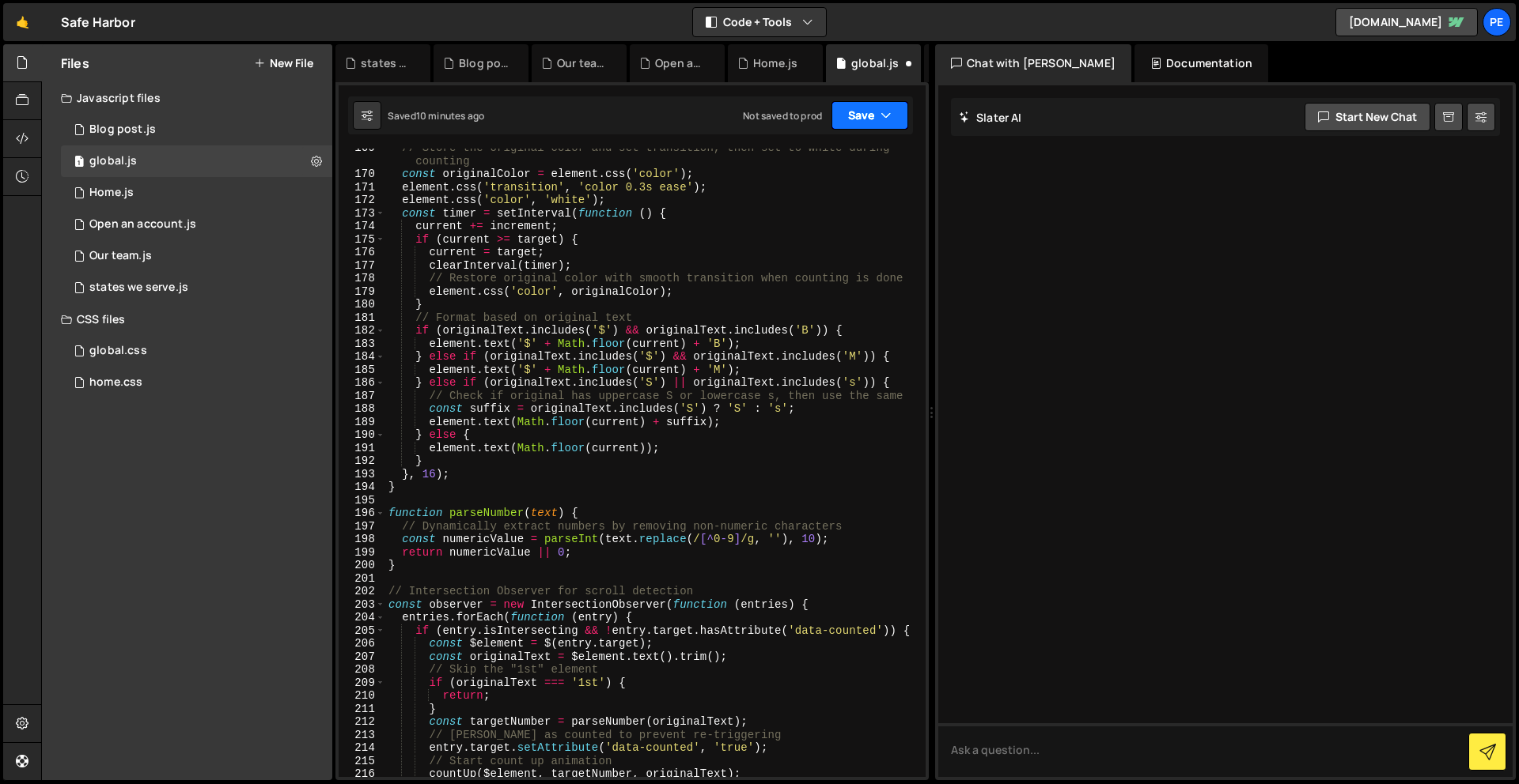
click at [851, 112] on button "Save" at bounding box center [870, 115] width 77 height 29
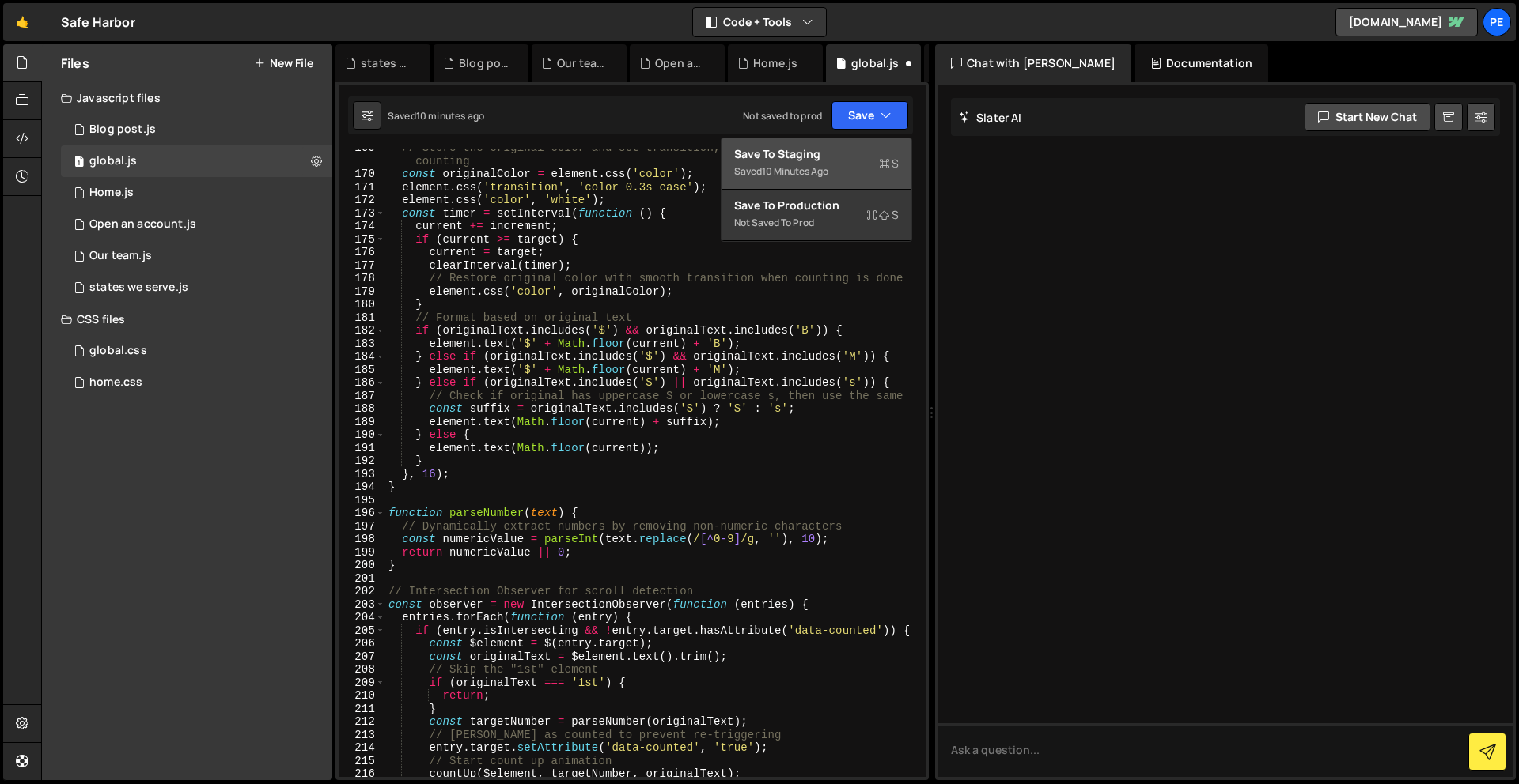
click at [858, 167] on div "Saved 10 minutes ago" at bounding box center [816, 172] width 165 height 19
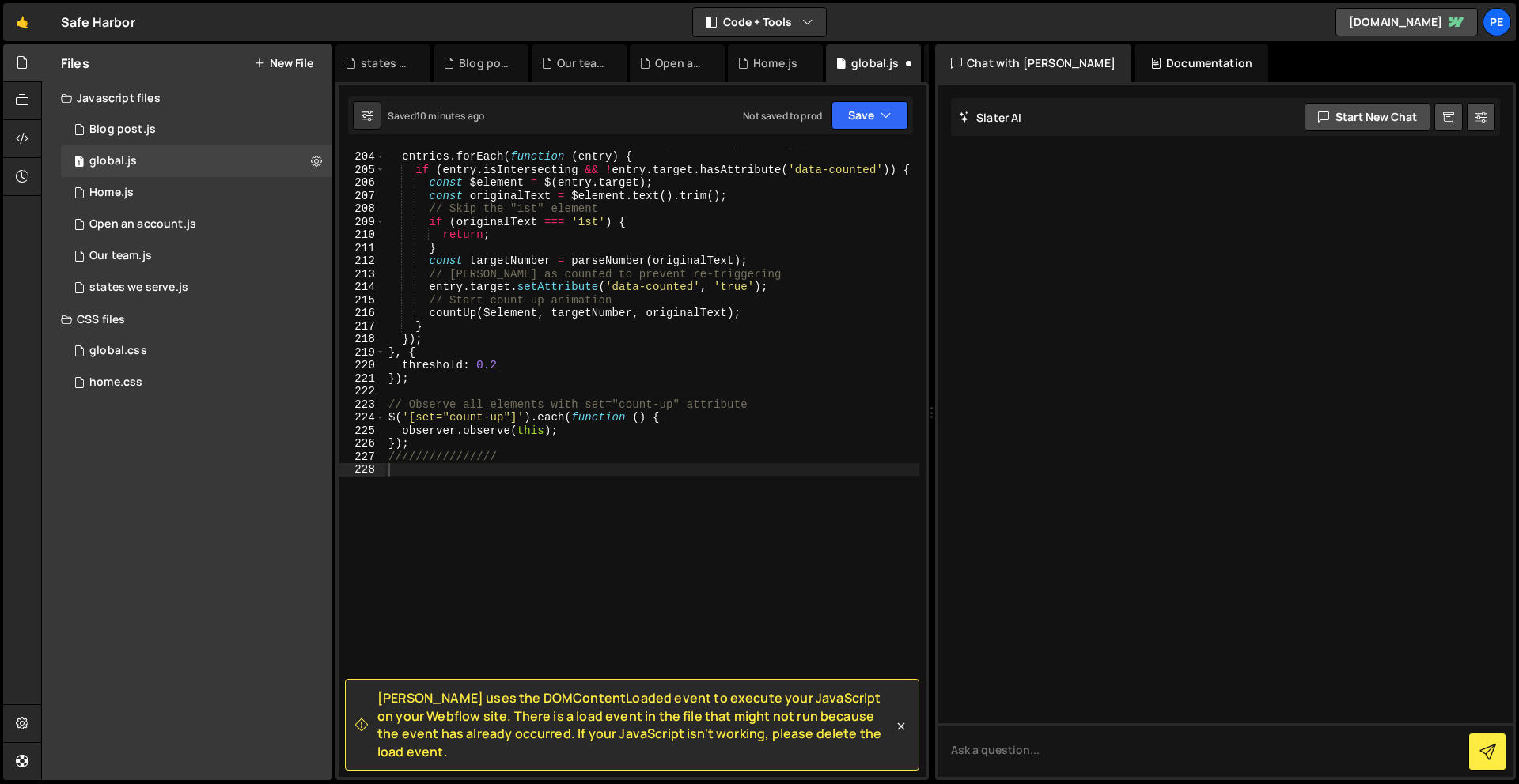
scroll to position [2685, 0]
click at [143, 189] on div "1 Home.js 0" at bounding box center [196, 193] width 271 height 31
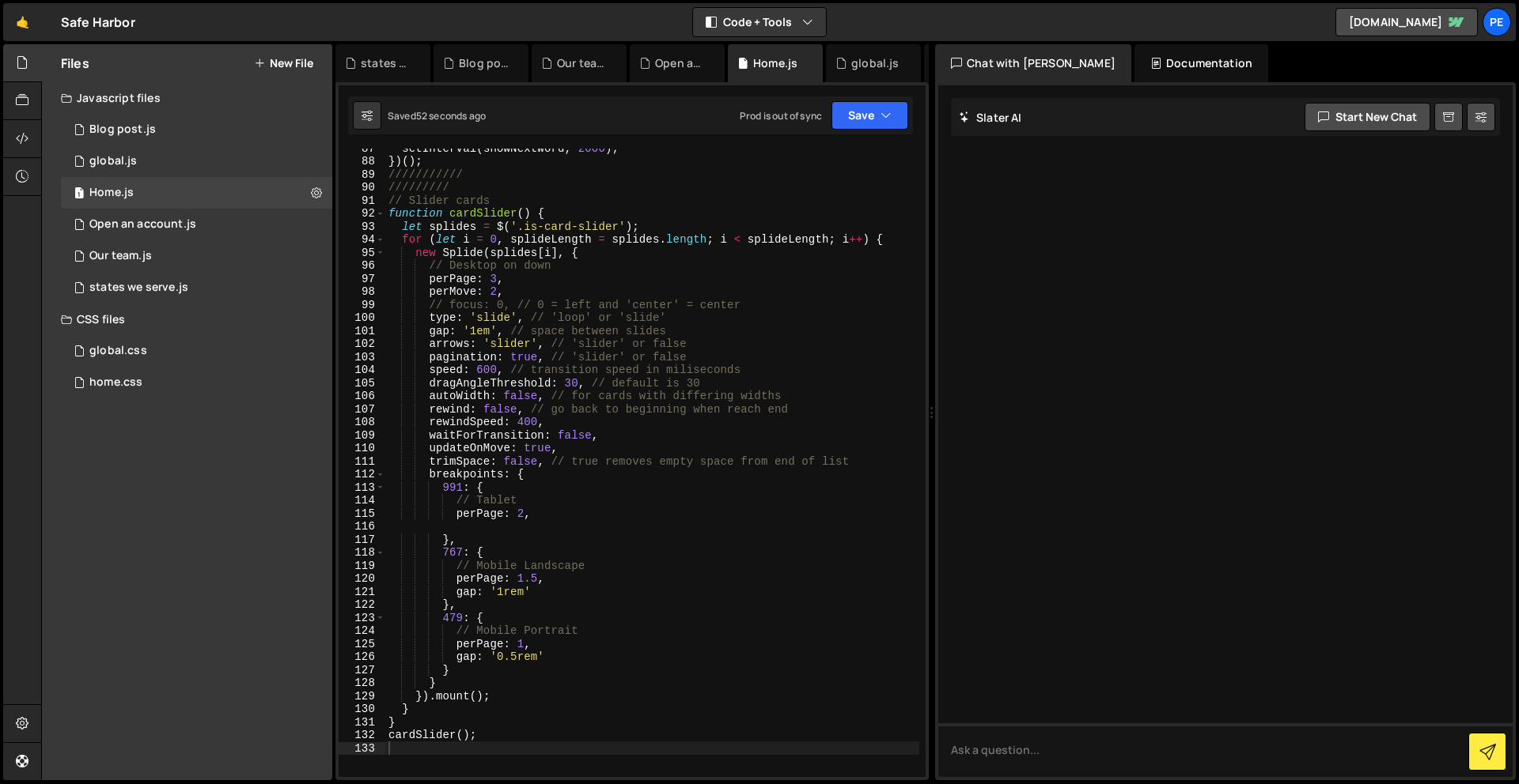
click at [619, 228] on div "setInterval ( showNextWord , 2000 ) ; }) ( ) ; /////////// ///////// // Slider …" at bounding box center [652, 468] width 534 height 655
type textarea "let splides = $('.is-card-slider-1');"
click at [853, 123] on button "Save" at bounding box center [870, 115] width 77 height 29
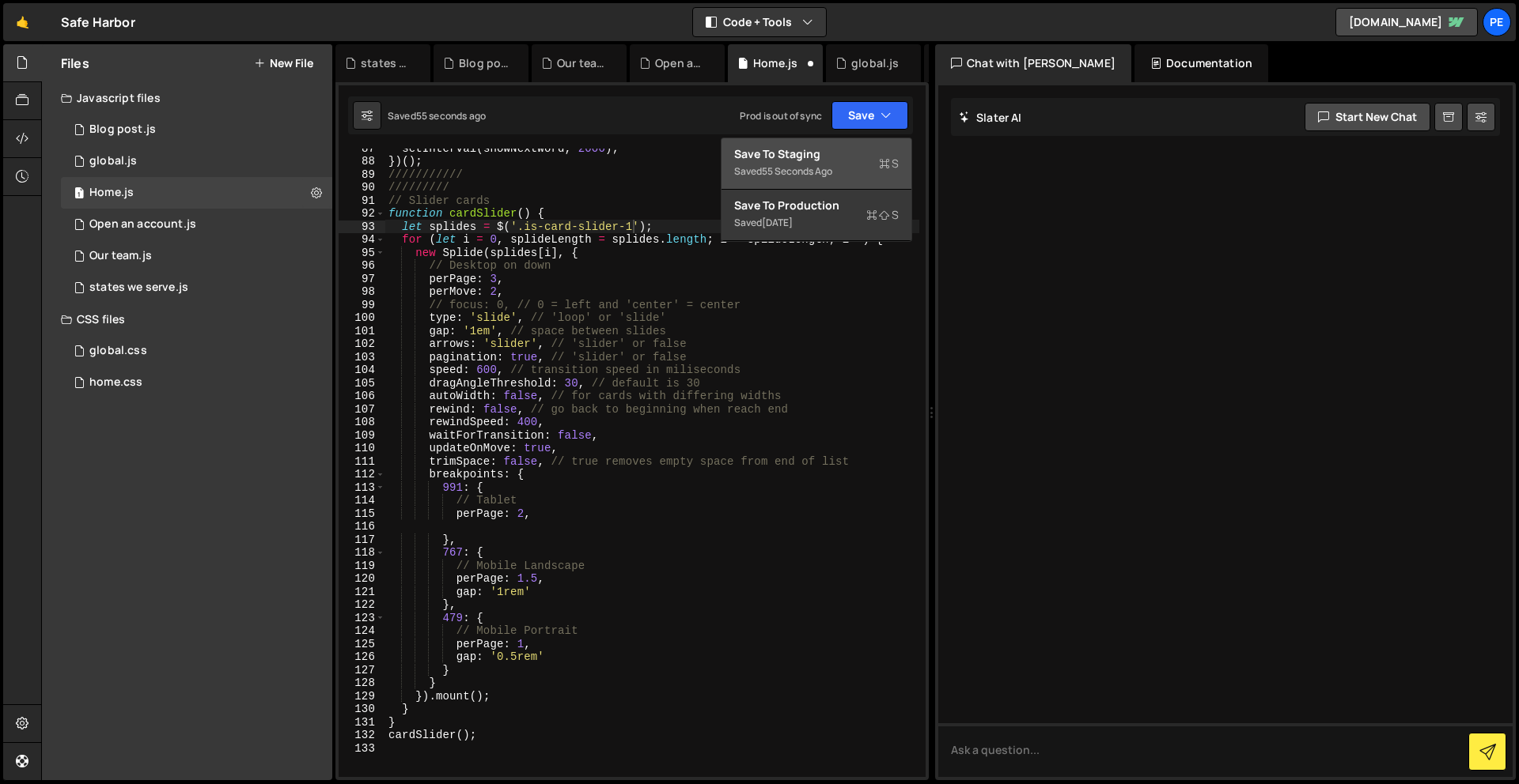
click at [844, 155] on div "Save to Staging S" at bounding box center [816, 154] width 165 height 16
